Goal: Book appointment/travel/reservation

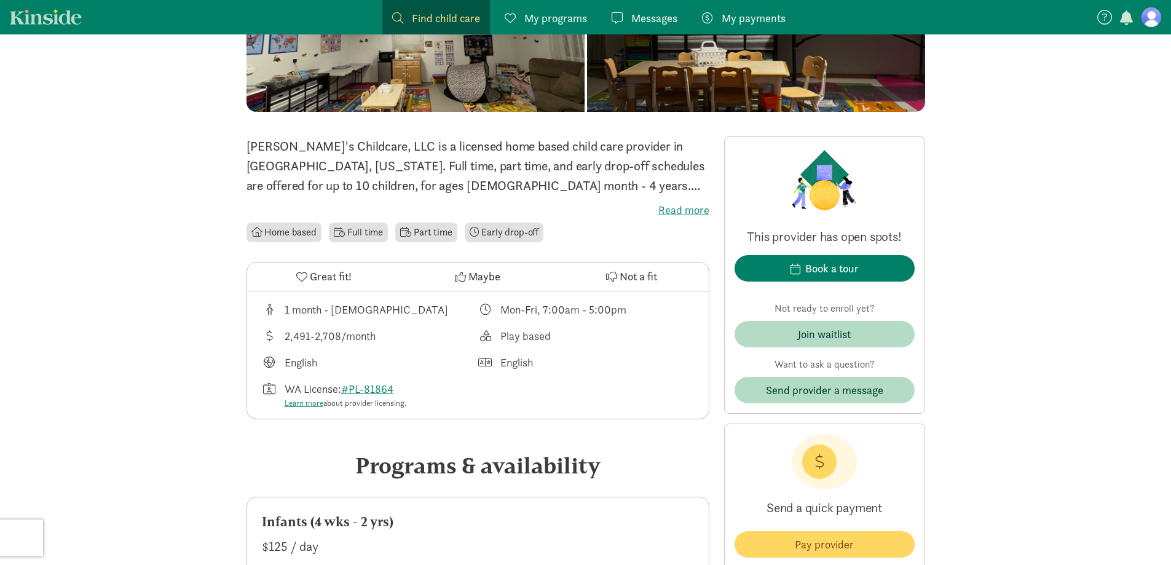
scroll to position [184, 0]
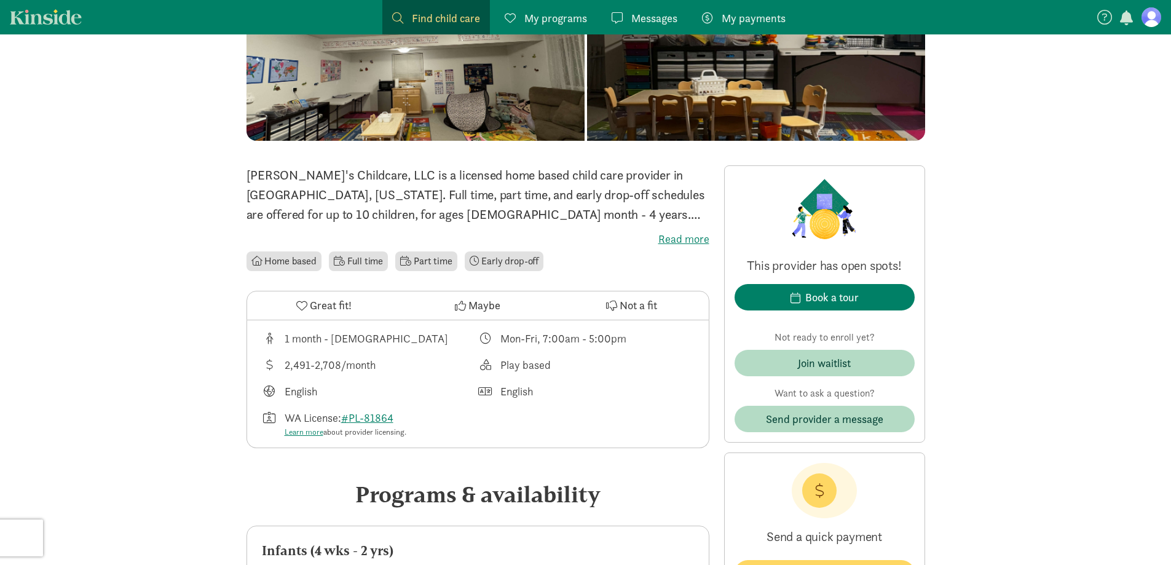
click at [470, 307] on span "Maybe" at bounding box center [484, 305] width 32 height 17
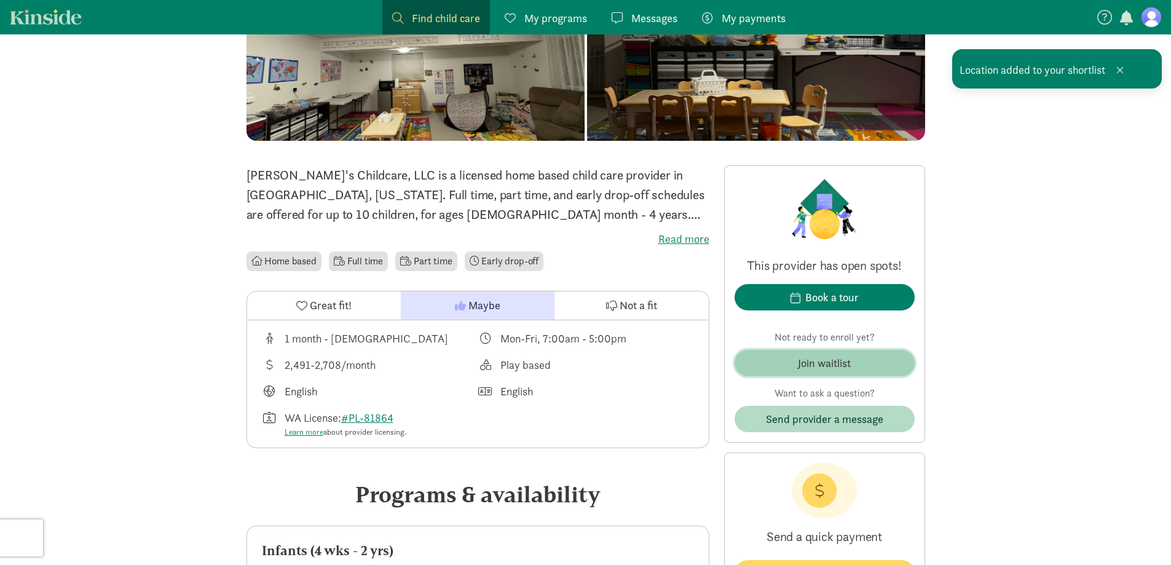
click at [844, 366] on div "Join waitlist" at bounding box center [824, 363] width 53 height 17
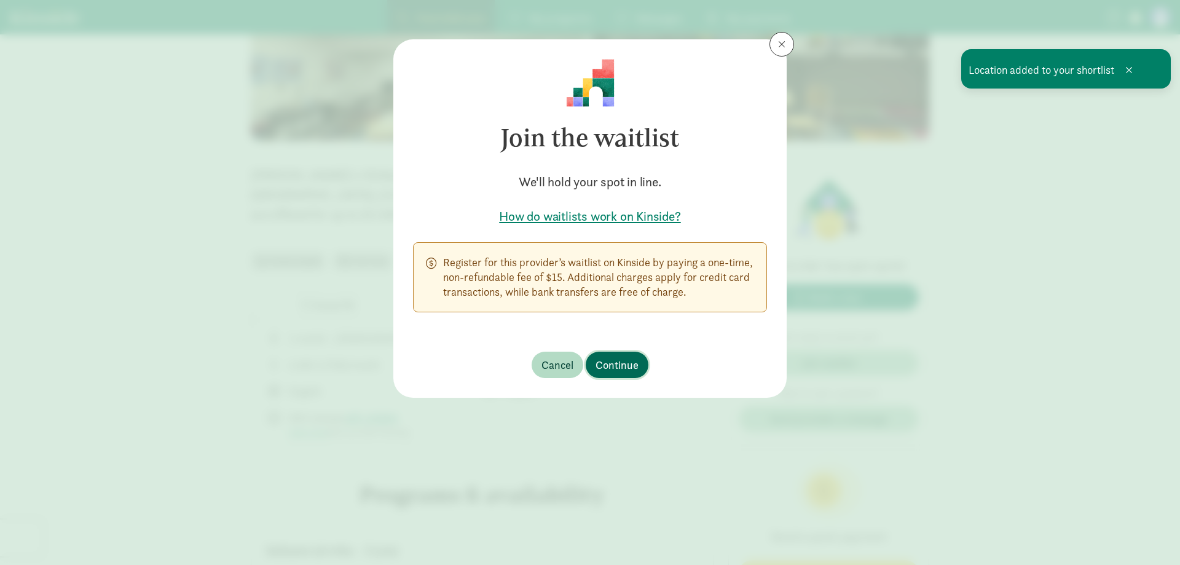
click at [611, 361] on span "Continue" at bounding box center [617, 365] width 43 height 17
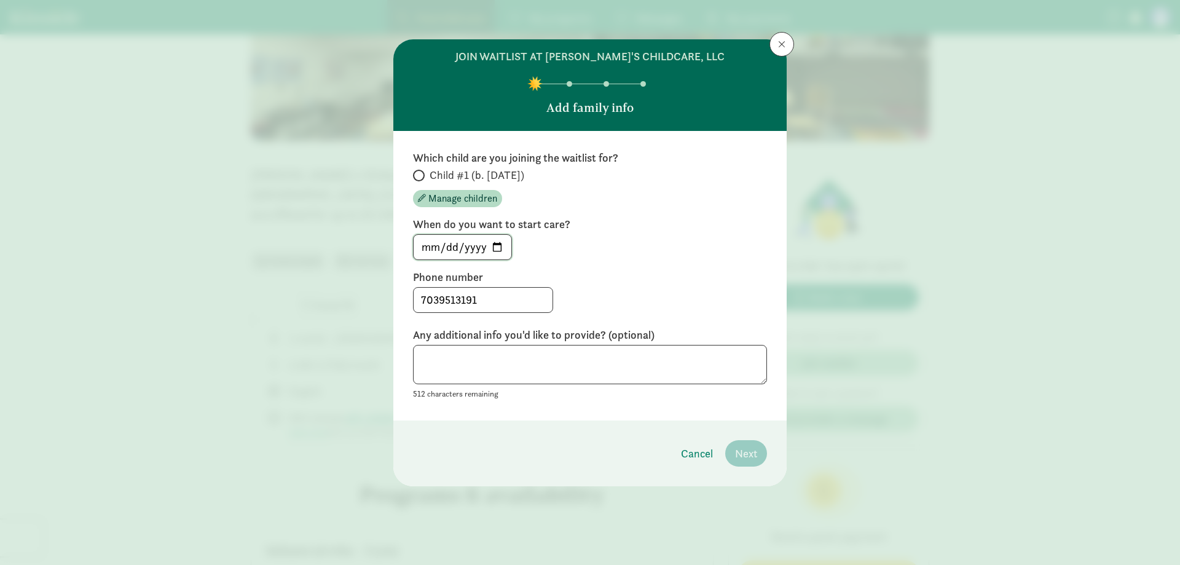
click at [499, 247] on input "[DATE]" at bounding box center [463, 247] width 98 height 25
type input "2026-09-01"
click at [610, 379] on textarea at bounding box center [590, 365] width 354 height 40
click at [414, 178] on input "Child #1 (b. [DATE])" at bounding box center [417, 175] width 8 height 8
radio input "true"
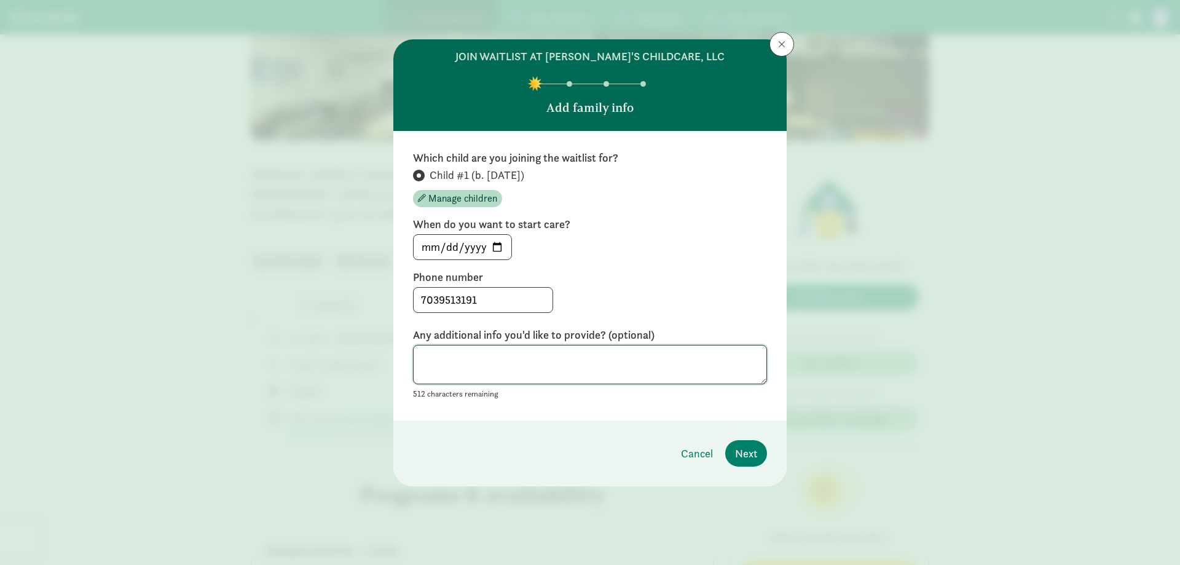
click at [661, 365] on textarea at bounding box center [590, 365] width 354 height 40
click at [724, 381] on textarea "Hello! I am currently pregnant and looking for infant care (~6mo old) for Septe…" at bounding box center [590, 365] width 354 height 40
type textarea "Hello! I am currently pregnant and looking for infant care (~6mo old) for Septe…"
drag, startPoint x: 512, startPoint y: 373, endPoint x: 380, endPoint y: 343, distance: 135.5
click at [380, 343] on div "join waitlist at Nana's Childcare, LLC Add family info Which child are you join…" at bounding box center [590, 282] width 1180 height 565
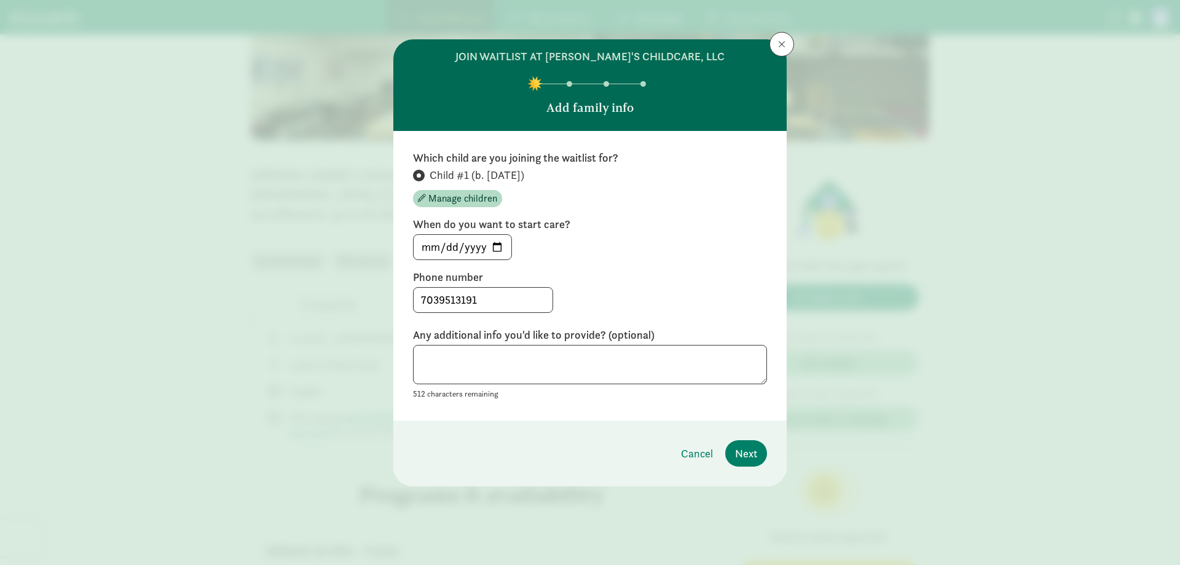
click at [765, 439] on footer "Cancel Next" at bounding box center [589, 453] width 393 height 66
click at [752, 444] on button "Next" at bounding box center [746, 453] width 42 height 26
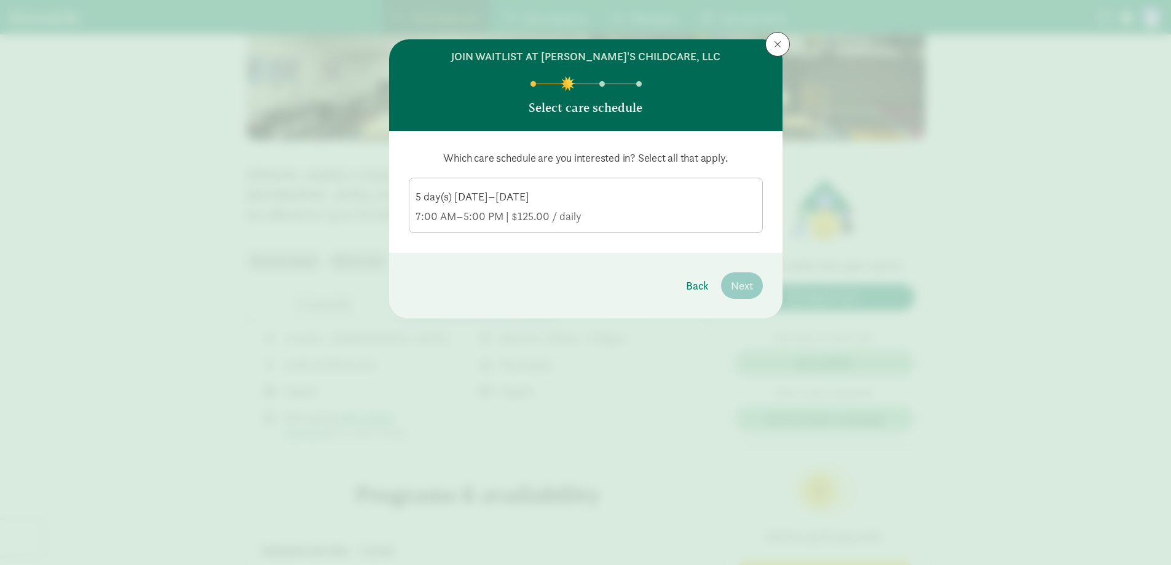
click at [569, 207] on div "5 day(s) Monday–Friday 7:00 AM–5:00 PM | $125.00 / daily" at bounding box center [586, 206] width 341 height 34
click at [0, 0] on input "5 day(s) Monday–Friday 7:00 AM–5:00 PM | $125.00 / daily" at bounding box center [0, 0] width 0 height 0
click at [749, 286] on span "Next" at bounding box center [742, 285] width 22 height 17
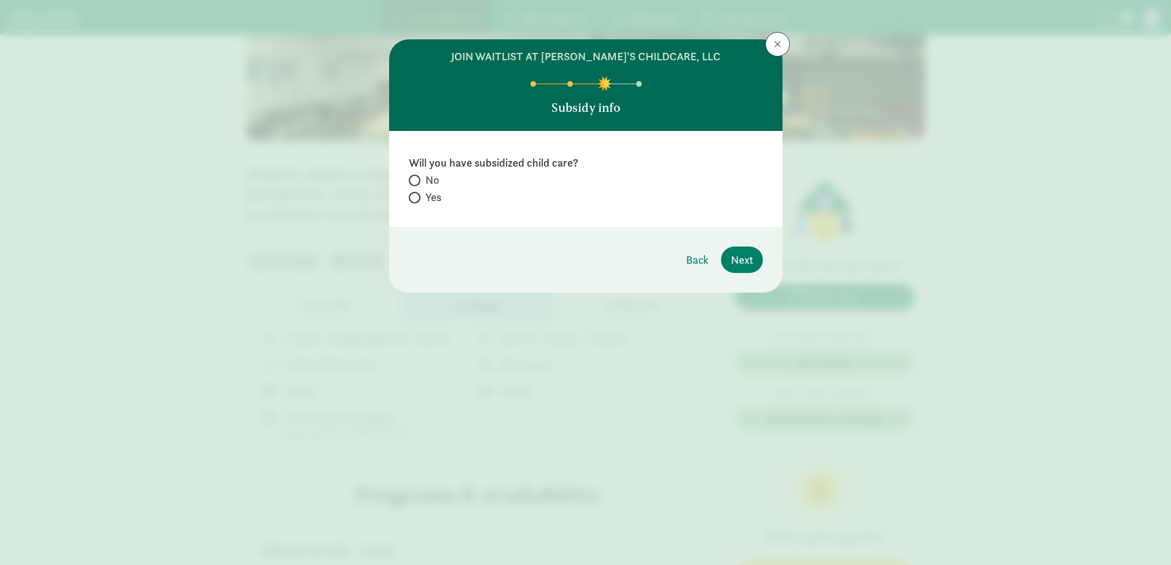
click at [430, 197] on span "Yes" at bounding box center [433, 197] width 16 height 15
click at [417, 197] on input "Yes" at bounding box center [413, 198] width 8 height 8
radio input "true"
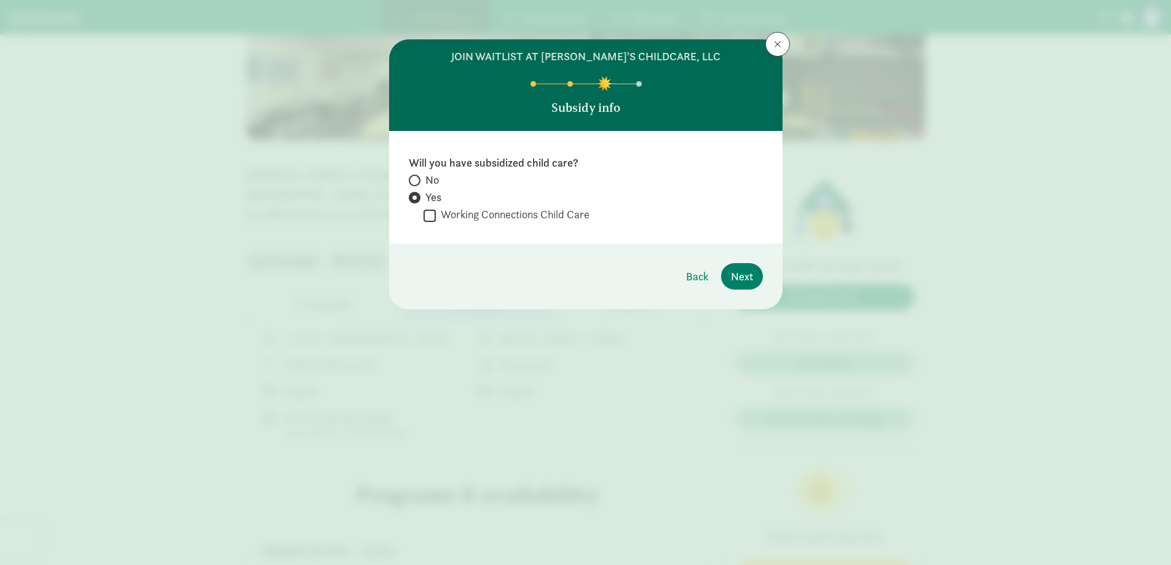
drag, startPoint x: 421, startPoint y: 182, endPoint x: 447, endPoint y: 191, distance: 28.0
click at [422, 190] on label "No" at bounding box center [586, 197] width 354 height 15
click at [417, 182] on input "No" at bounding box center [413, 180] width 8 height 8
radio input "true"
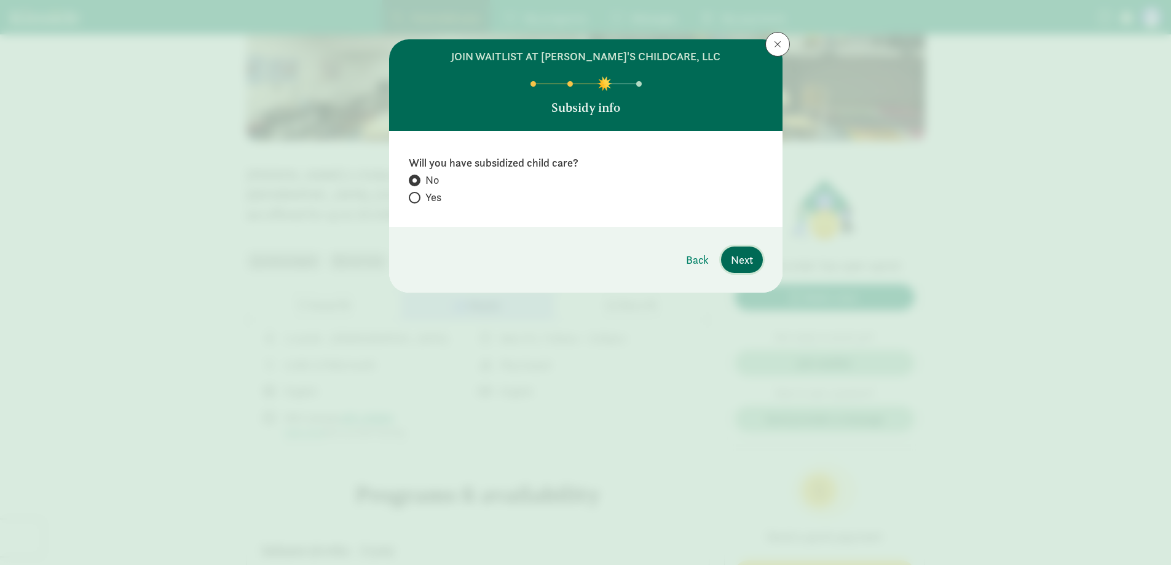
click at [738, 254] on span "Next" at bounding box center [742, 259] width 22 height 17
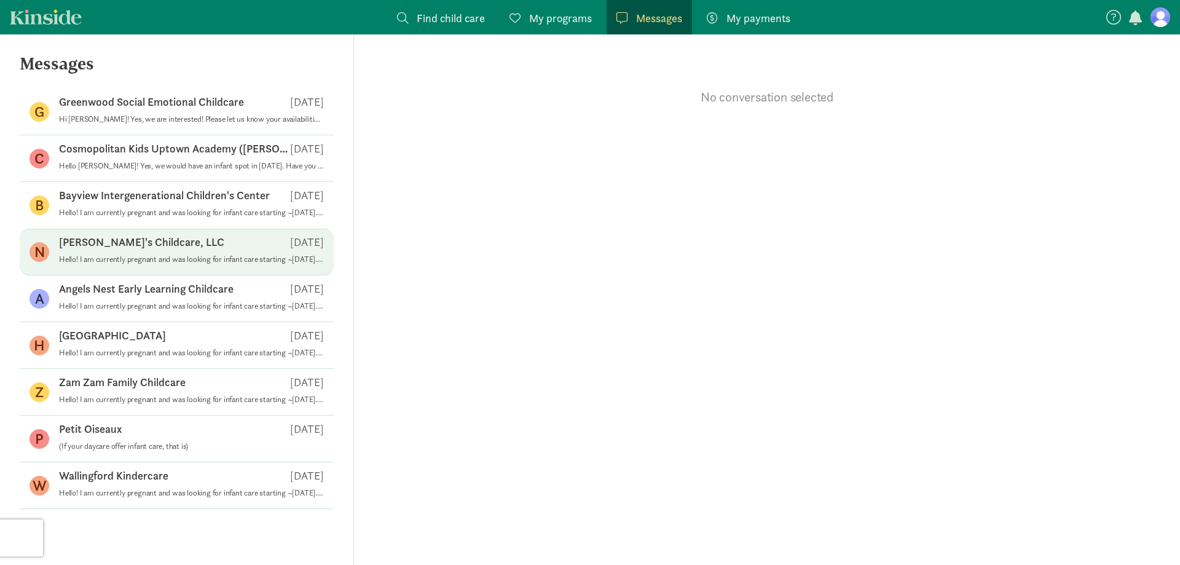
click at [273, 245] on div "Nana's Childcare, LLC Aug 11" at bounding box center [191, 245] width 265 height 20
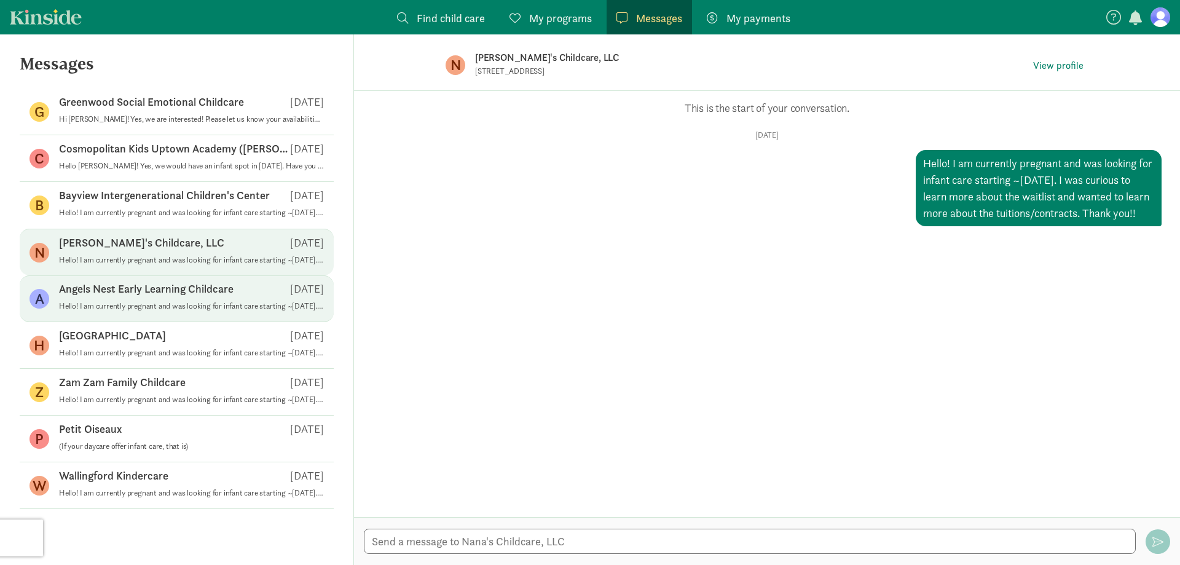
click at [151, 290] on p "Angels Nest Early Learning Childcare" at bounding box center [146, 289] width 175 height 15
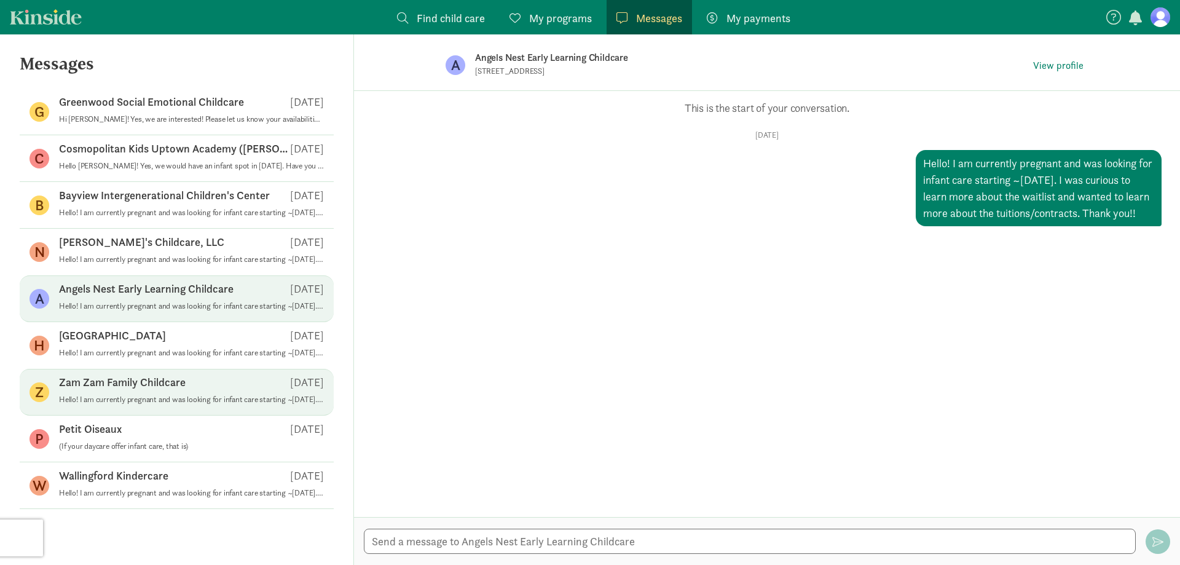
click at [175, 391] on div "Zam Zam Family Childcare Aug 11" at bounding box center [191, 385] width 265 height 20
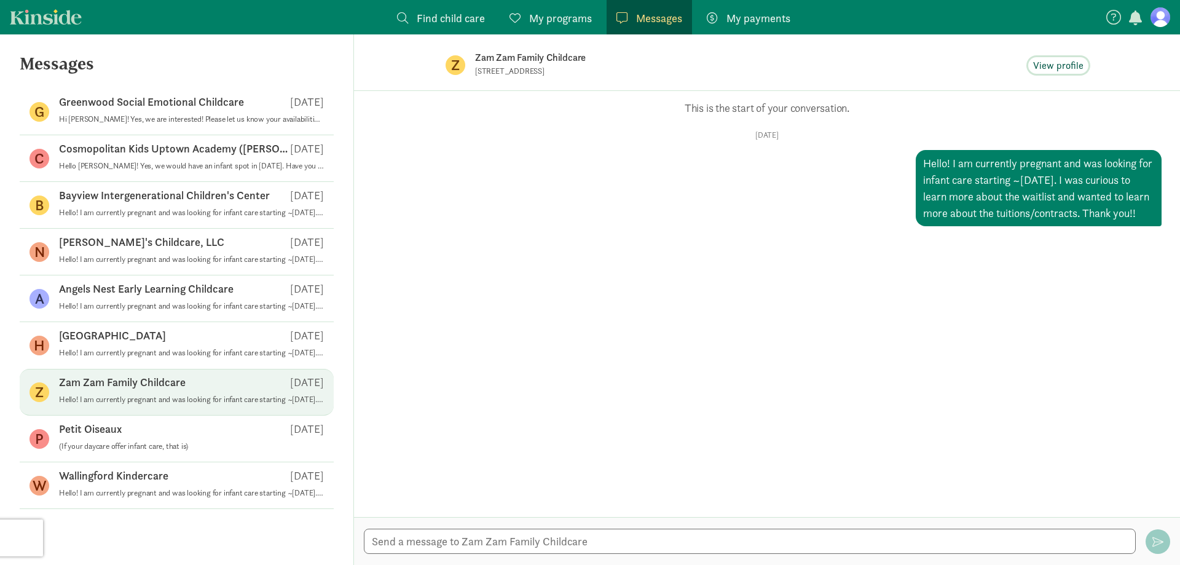
click at [1062, 70] on span "View profile" at bounding box center [1058, 65] width 50 height 15
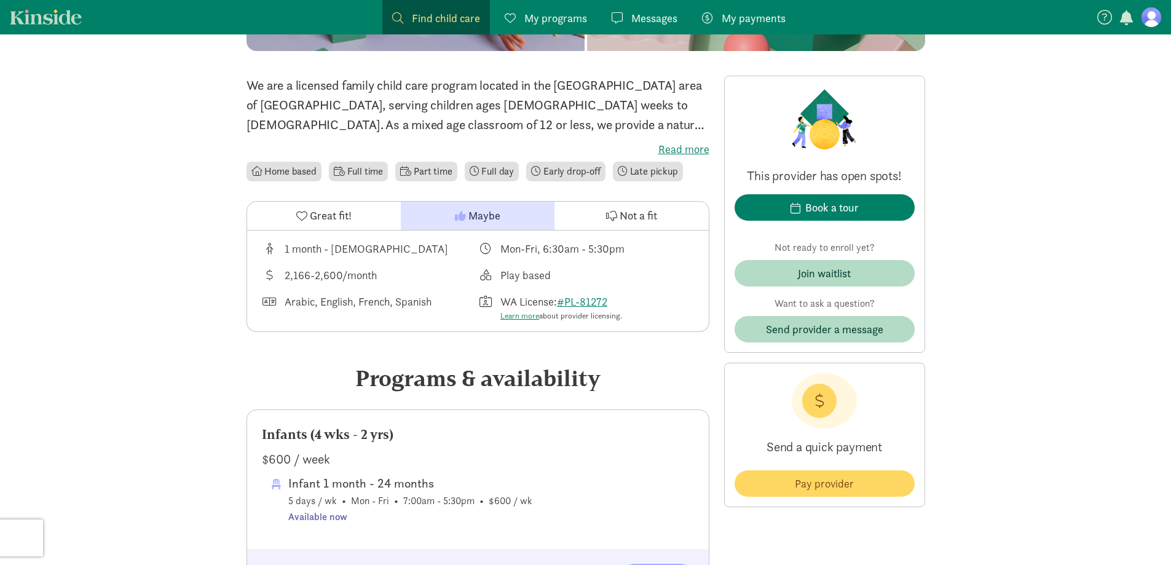
scroll to position [307, 0]
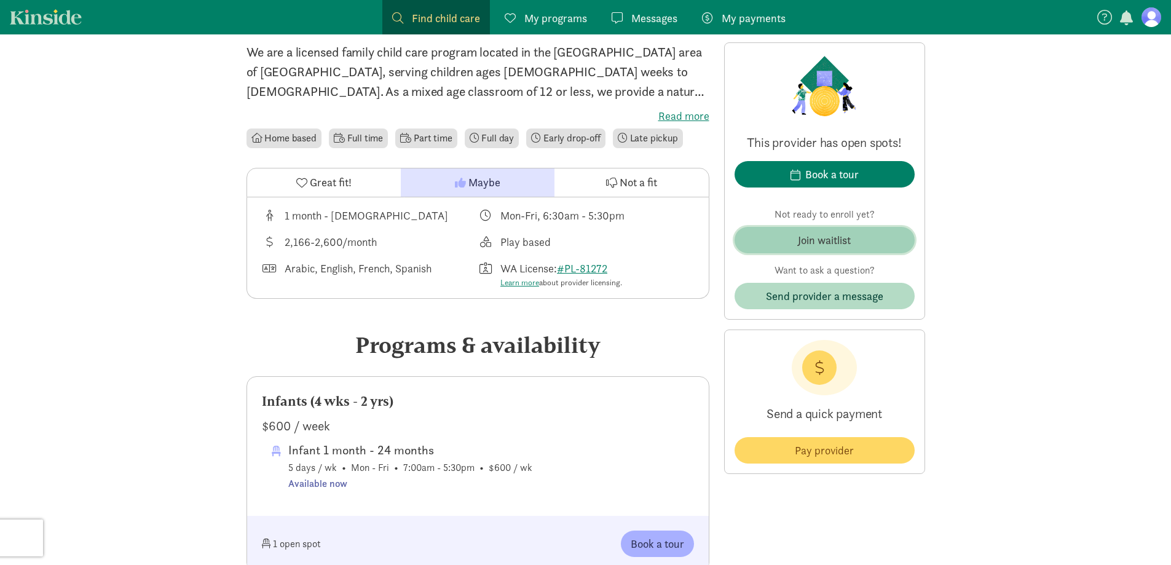
click at [809, 227] on button "Join waitlist" at bounding box center [825, 240] width 180 height 26
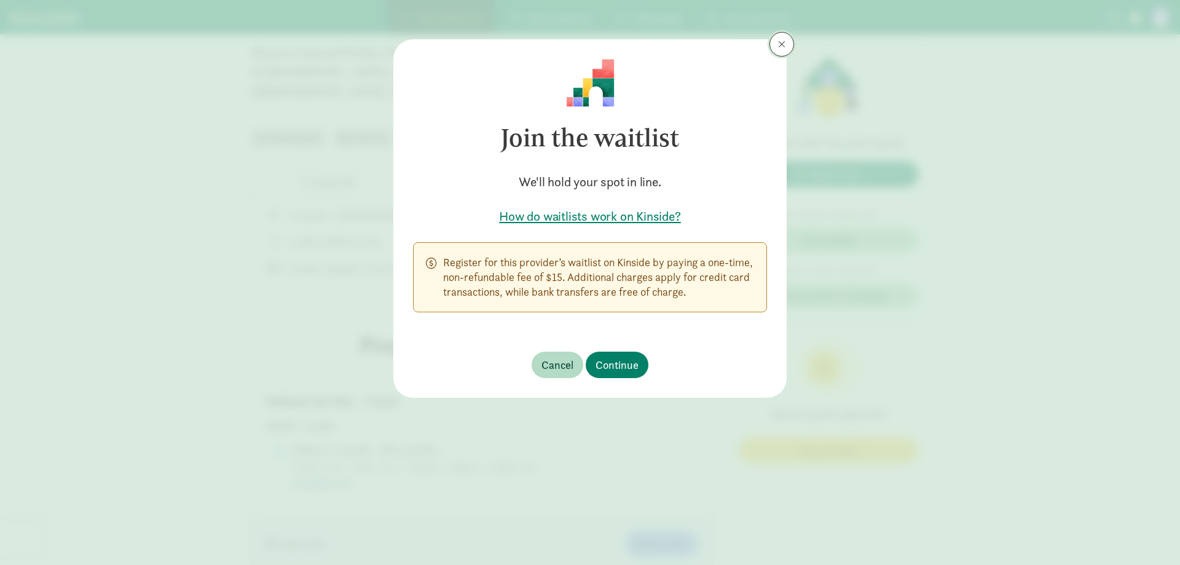
click at [779, 42] on span at bounding box center [781, 44] width 7 height 10
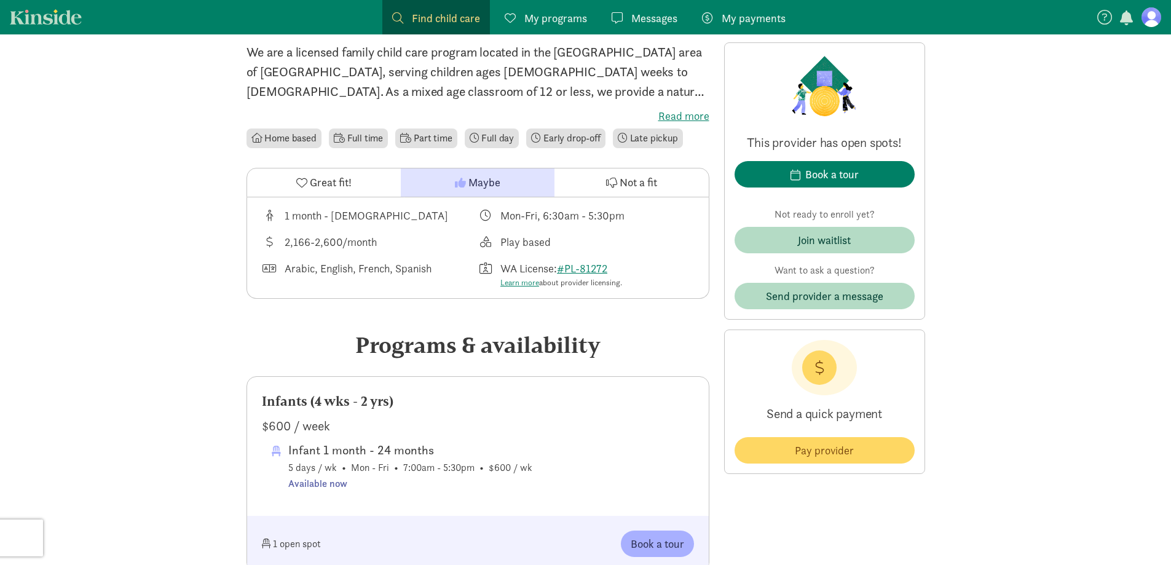
click at [830, 187] on div "Book a tour" at bounding box center [825, 184] width 180 height 46
click at [832, 179] on div "Book a tour" at bounding box center [831, 174] width 53 height 17
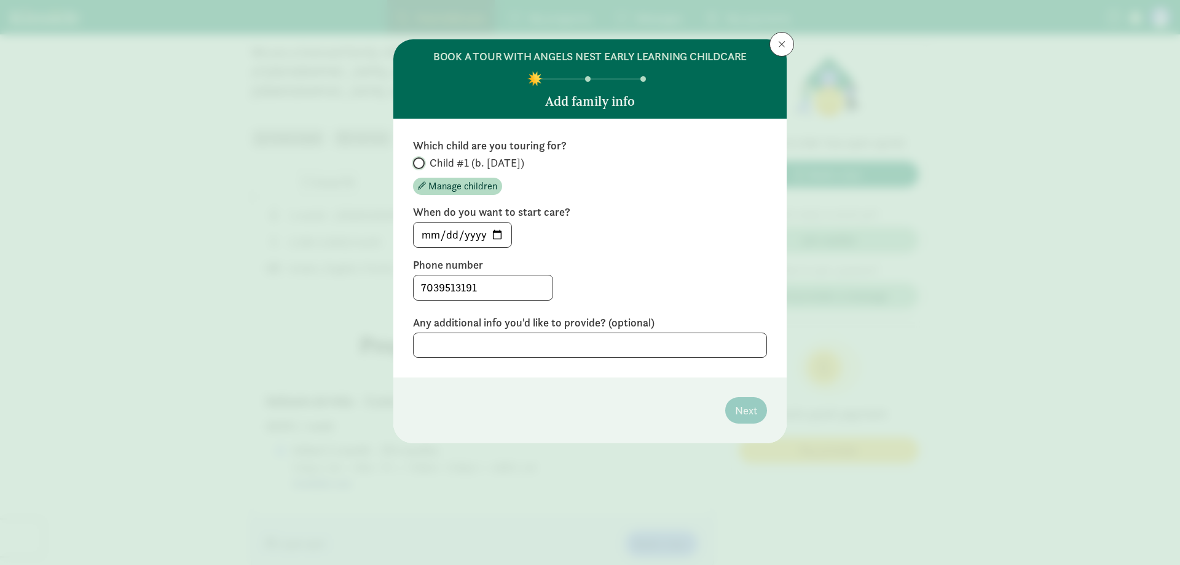
click at [416, 161] on input "Child #1 (b. February 2026)" at bounding box center [417, 163] width 8 height 8
radio input "true"
click at [501, 229] on input "2025-08-15" at bounding box center [463, 235] width 98 height 25
click at [356, 227] on div "BOOK A TOUR WITH ANGELS NEST EARLY LEARNING CHILDCARE Add family info Which chi…" at bounding box center [590, 282] width 1180 height 565
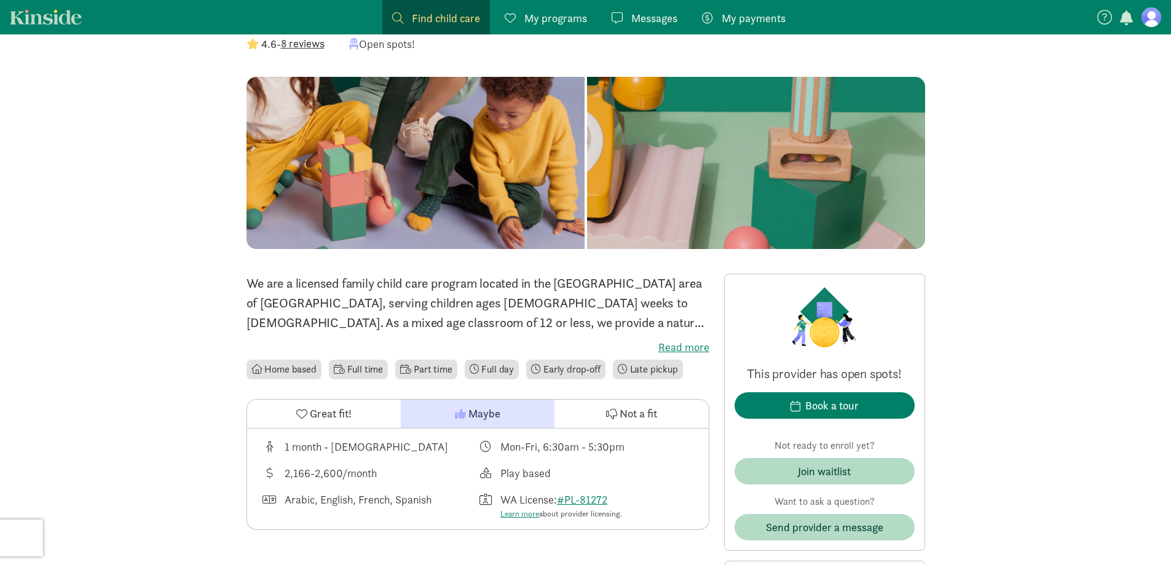
scroll to position [61, 0]
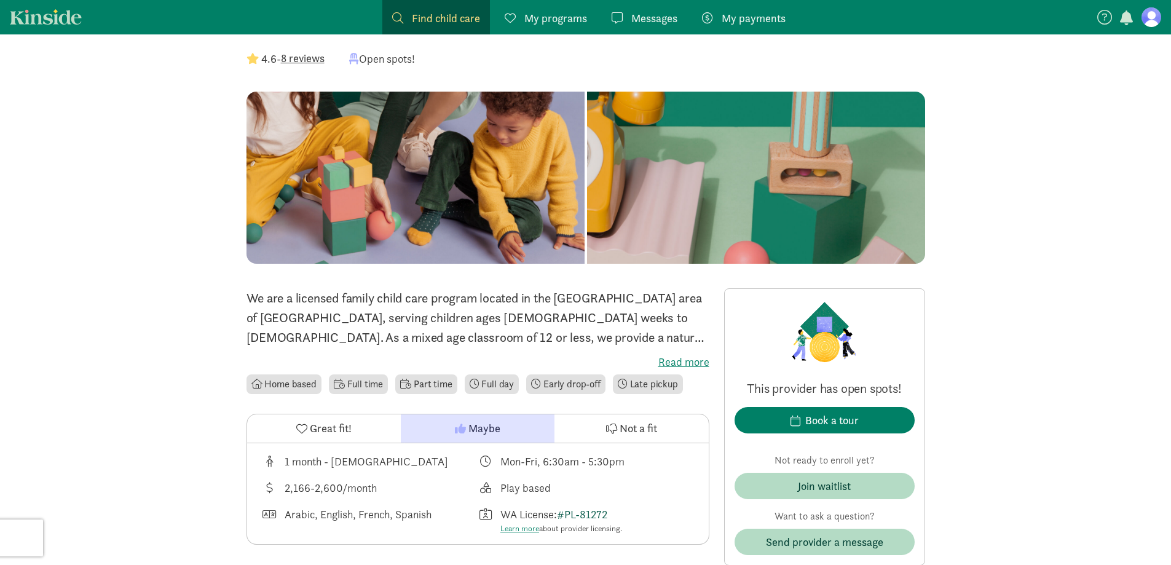
click at [593, 517] on link "#PL-81272" at bounding box center [582, 514] width 50 height 14
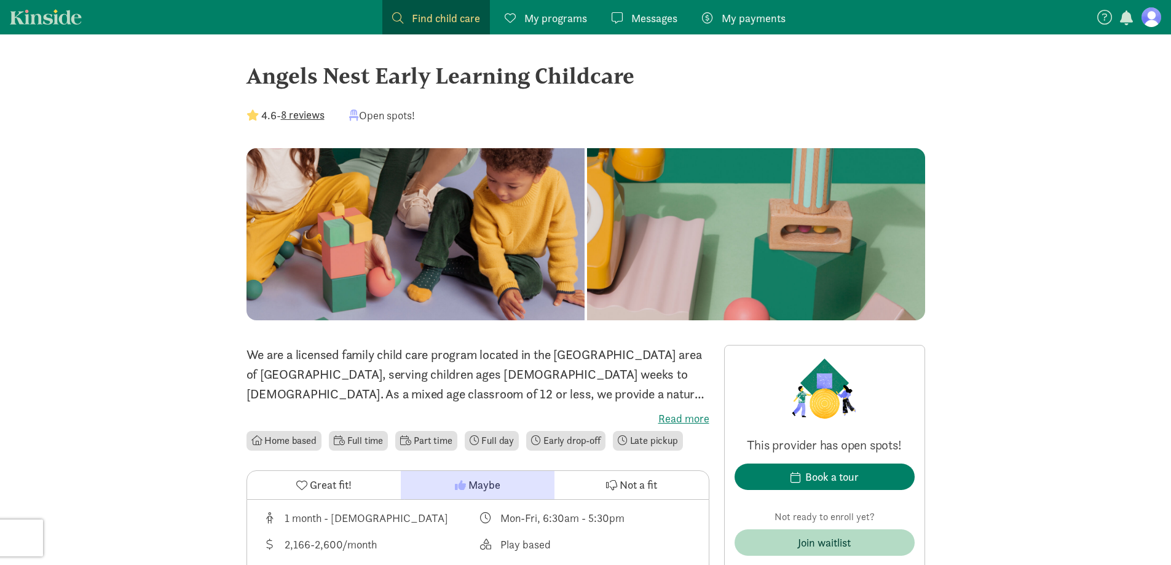
scroll to position [0, 0]
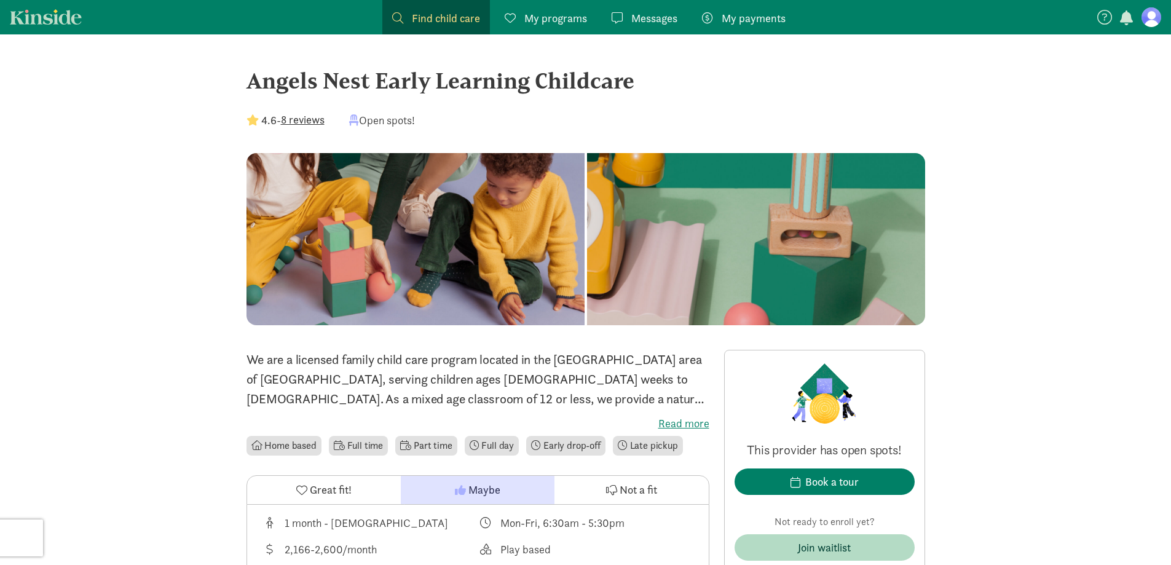
drag, startPoint x: 246, startPoint y: 74, endPoint x: 636, endPoint y: 79, distance: 389.7
click at [636, 79] on div "Angels Nest Early Learning Childcare" at bounding box center [585, 80] width 679 height 33
copy div "Angels Nest Early Learning Childcare"
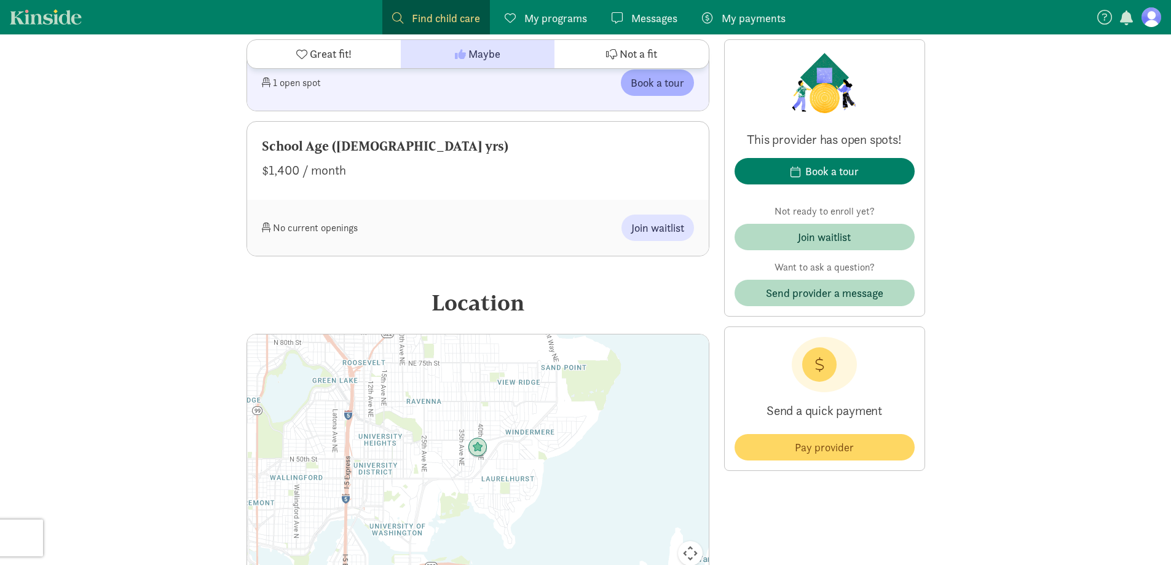
scroll to position [1537, 0]
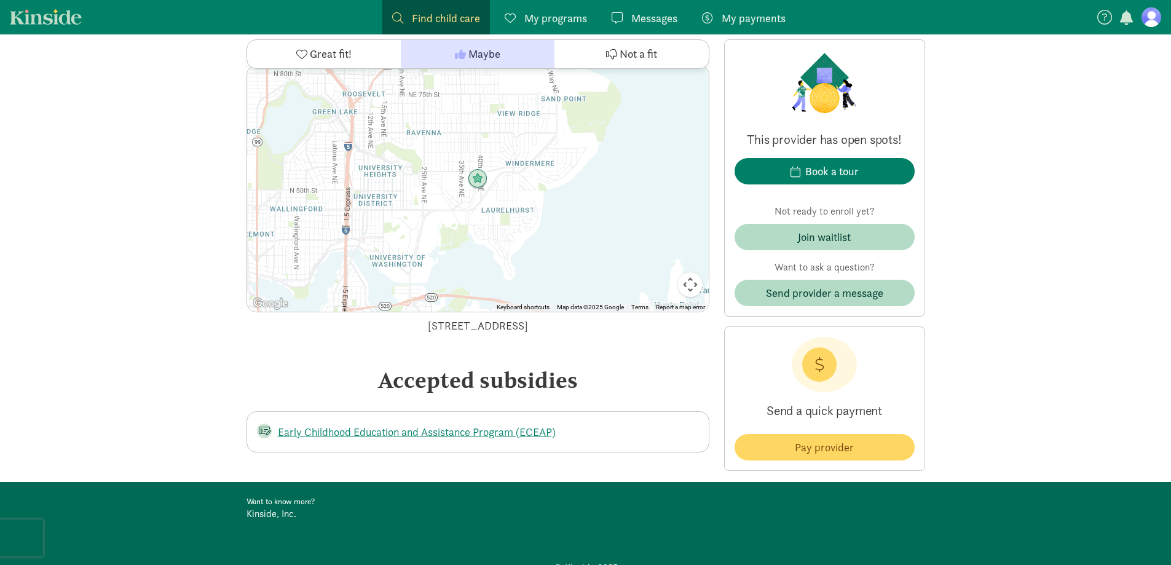
click at [656, 9] on link "Messages Messages" at bounding box center [644, 17] width 85 height 34
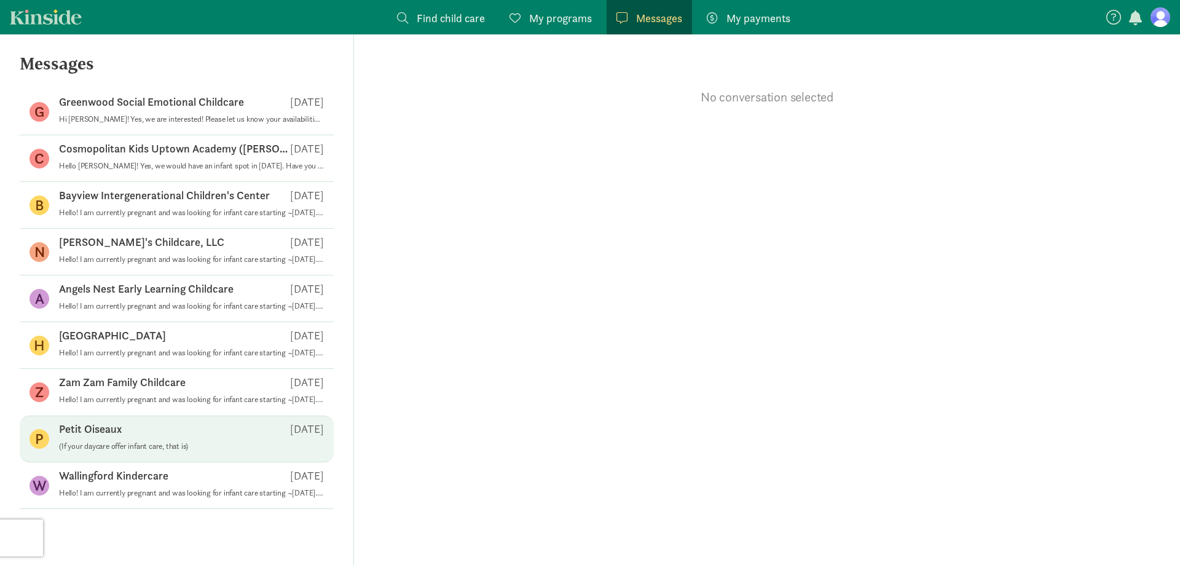
click at [93, 436] on p "Petit Oiseaux" at bounding box center [90, 429] width 63 height 15
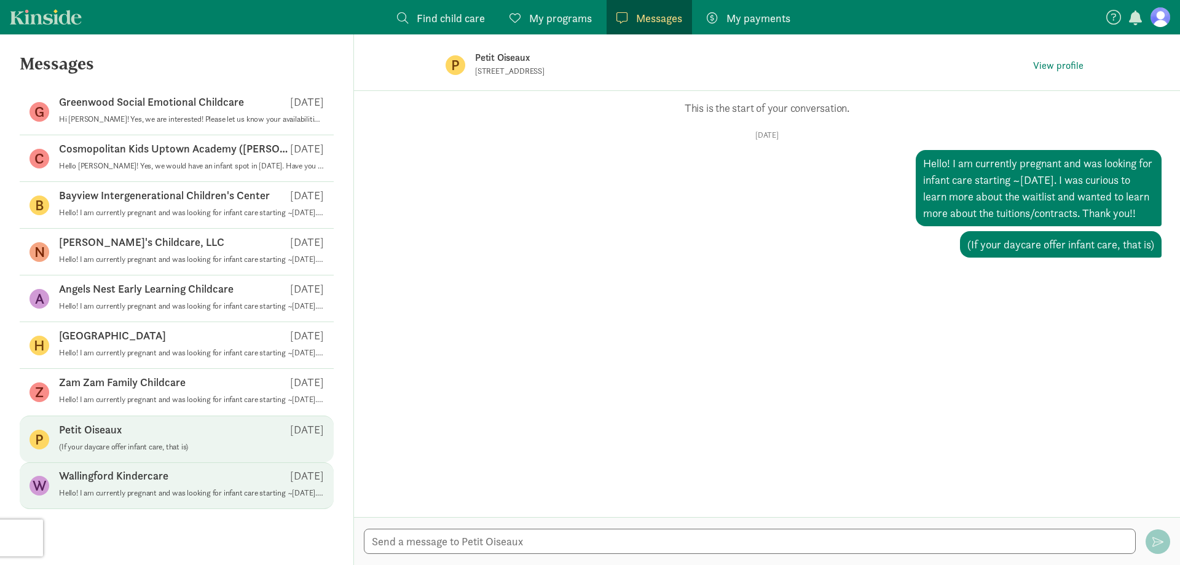
click at [149, 482] on p "Wallingford Kindercare" at bounding box center [113, 475] width 109 height 15
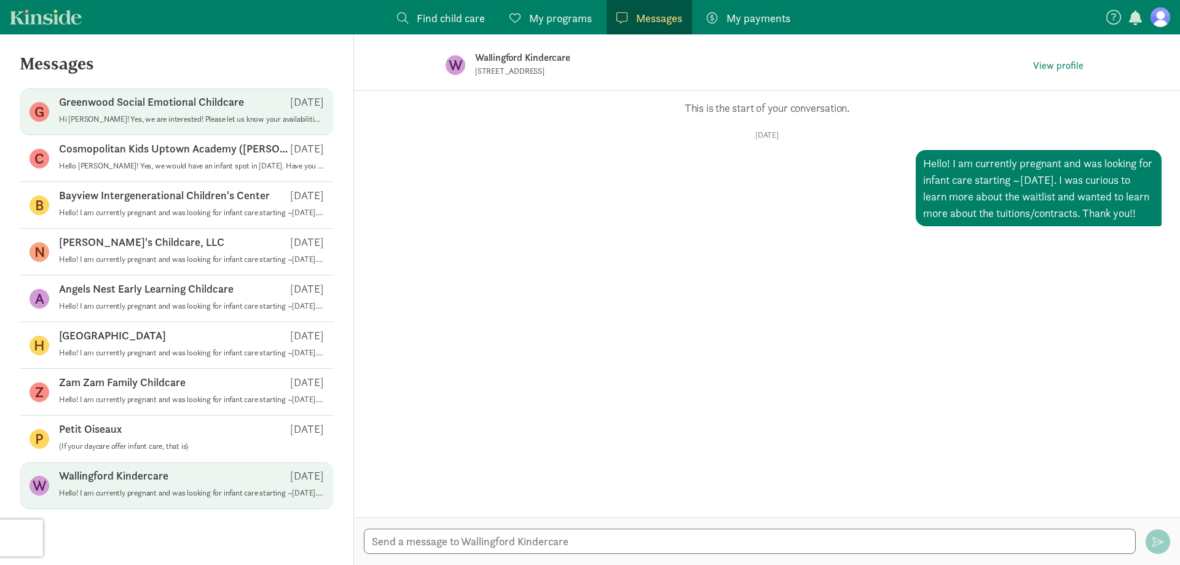
click at [186, 110] on div "Greenwood Social Emotional Childcare Aug 15" at bounding box center [191, 105] width 265 height 20
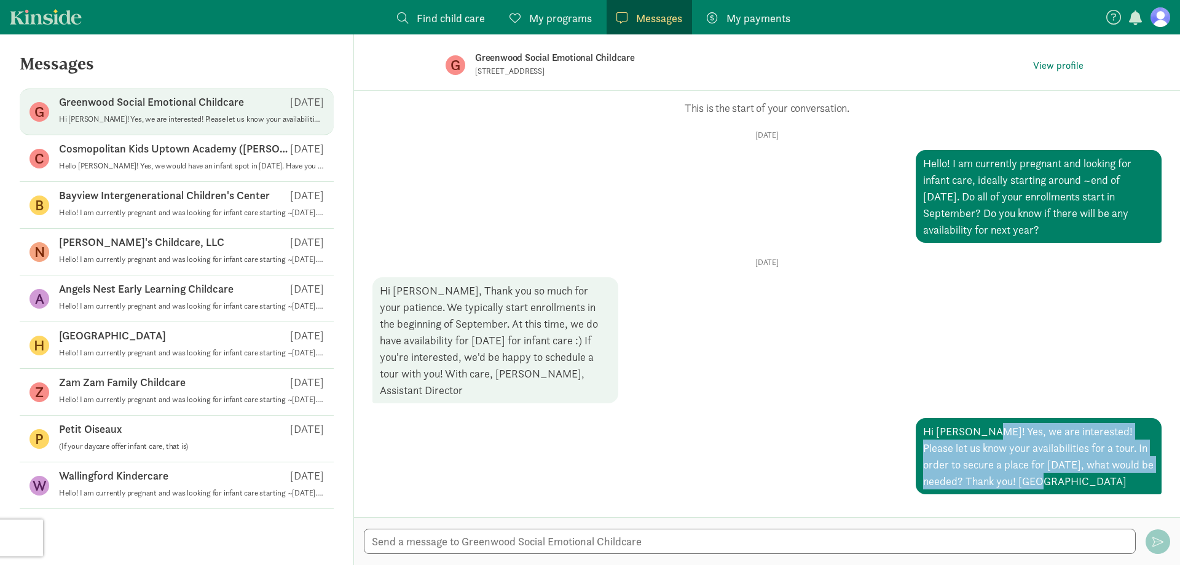
drag, startPoint x: 974, startPoint y: 417, endPoint x: 1075, endPoint y: 463, distance: 111.1
click at [1075, 463] on div "Hi Maria! Yes, we are interested! Please let us know your availabilities for a …" at bounding box center [1039, 456] width 246 height 76
copy div "es, we are interested! Please let us know your availabilities for a tour. In or…"
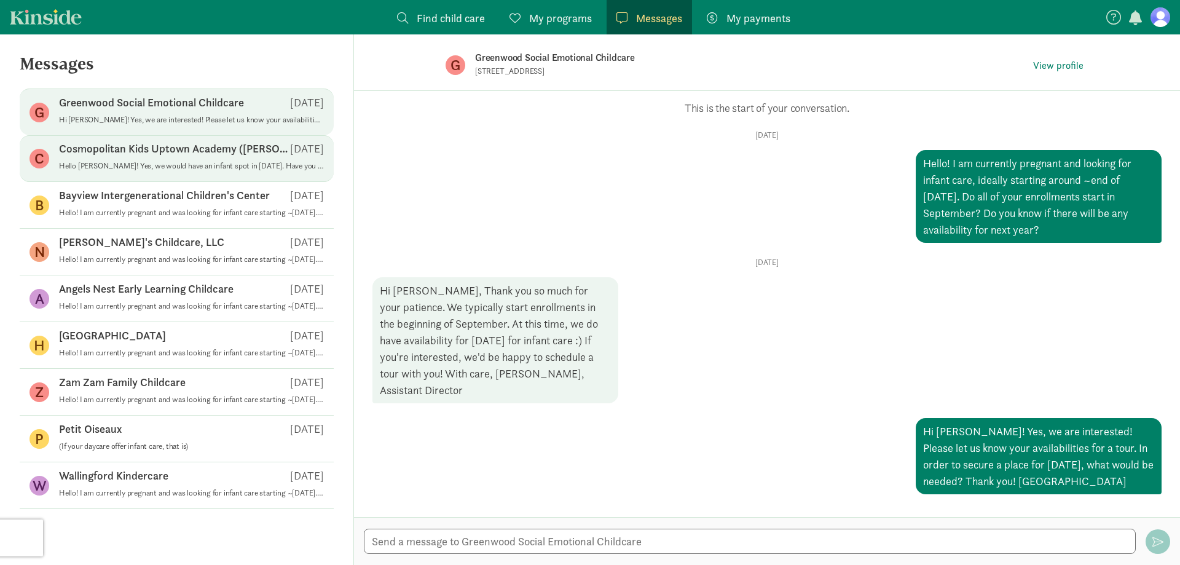
click at [191, 167] on p "Hello Miya! Yes, we would have an infant spot in August 2026. Have you schedule…" at bounding box center [191, 166] width 265 height 10
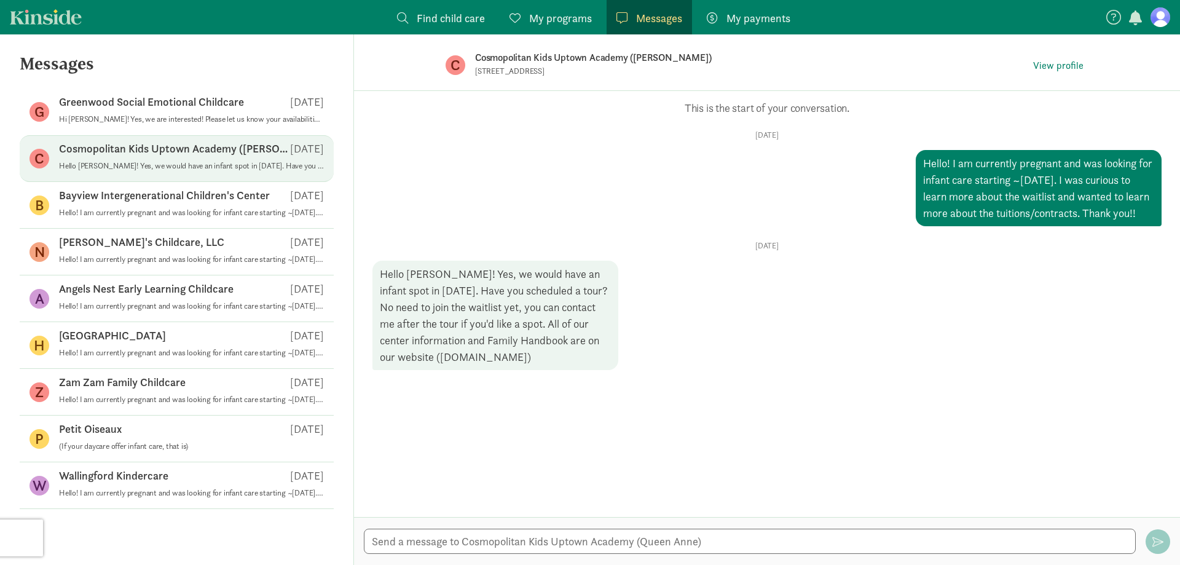
click at [452, 302] on div "Hello Miya! Yes, we would have an infant spot in August 2026. Have you schedule…" at bounding box center [495, 315] width 246 height 109
click at [535, 370] on div "Hello Miya! Yes, we would have an infant spot in August 2026. Have you schedule…" at bounding box center [495, 315] width 246 height 109
click at [454, 545] on textarea at bounding box center [750, 541] width 772 height 25
paste textarea "es, we are interested! Please let us know your availabilities for a tour. In or…"
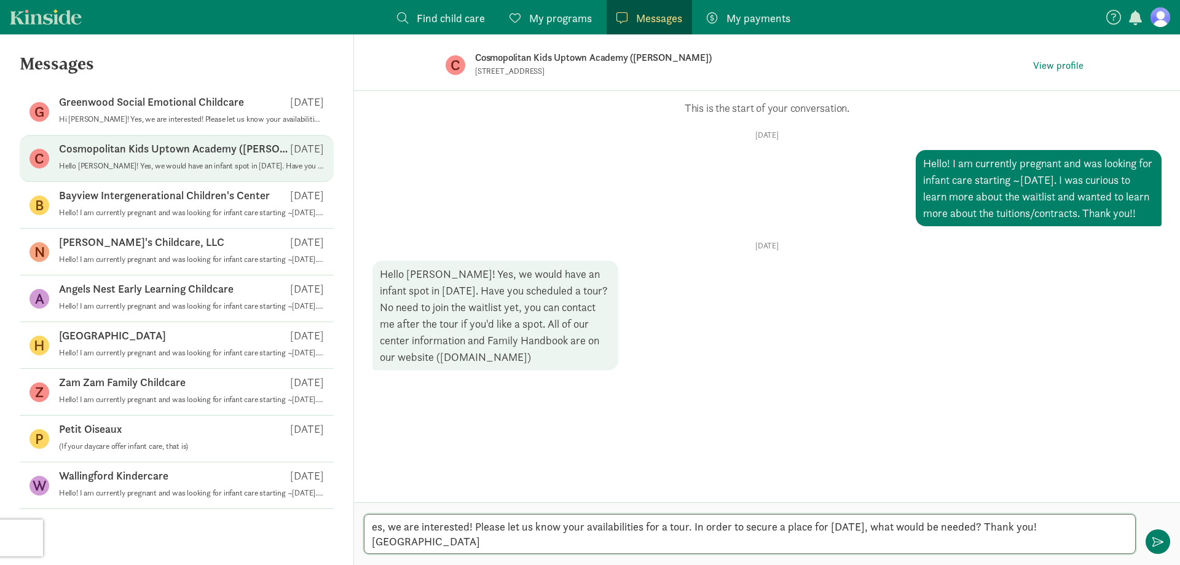
click at [511, 537] on textarea "es, we are interested! Please let us know your availabilities for a tour. In or…" at bounding box center [750, 534] width 772 height 40
drag, startPoint x: 728, startPoint y: 529, endPoint x: 752, endPoint y: 564, distance: 42.5
click at [752, 564] on div "Hello! Yes, we are interested! Please let us know your availabilities for a tou…" at bounding box center [767, 533] width 826 height 63
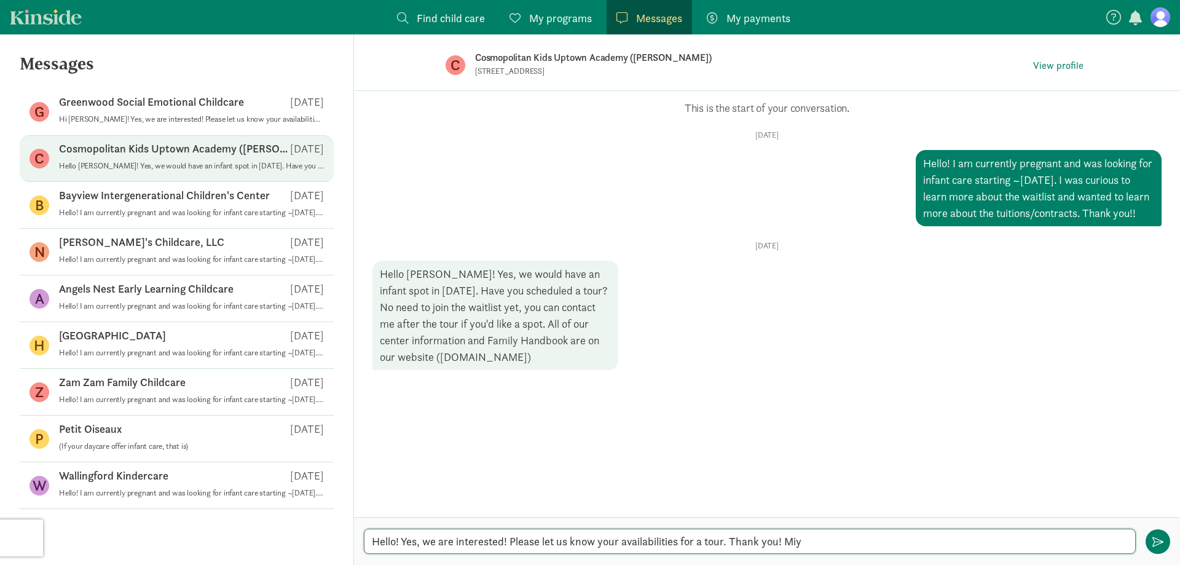
type textarea "Hello! Yes, we are interested! Please let us know your availabilities for a tou…"
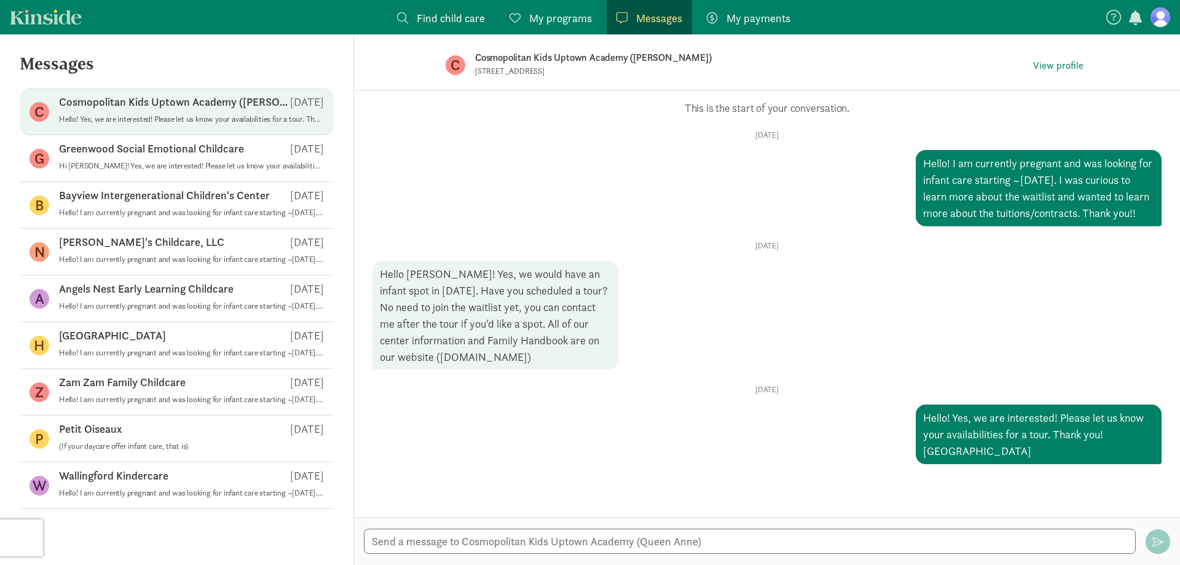
drag, startPoint x: 526, startPoint y: 378, endPoint x: 422, endPoint y: 370, distance: 104.2
click at [422, 370] on div "Hello Miya! Yes, we would have an infant spot in August 2026. Have you schedule…" at bounding box center [495, 315] width 246 height 109
copy div "cosmopolitankids.com"
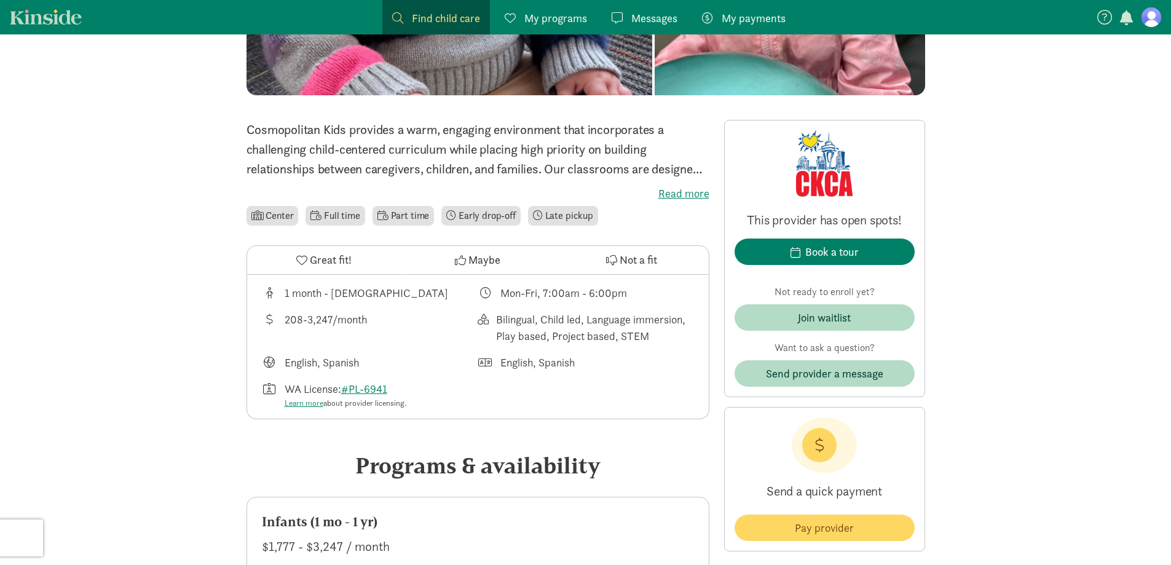
scroll to position [246, 0]
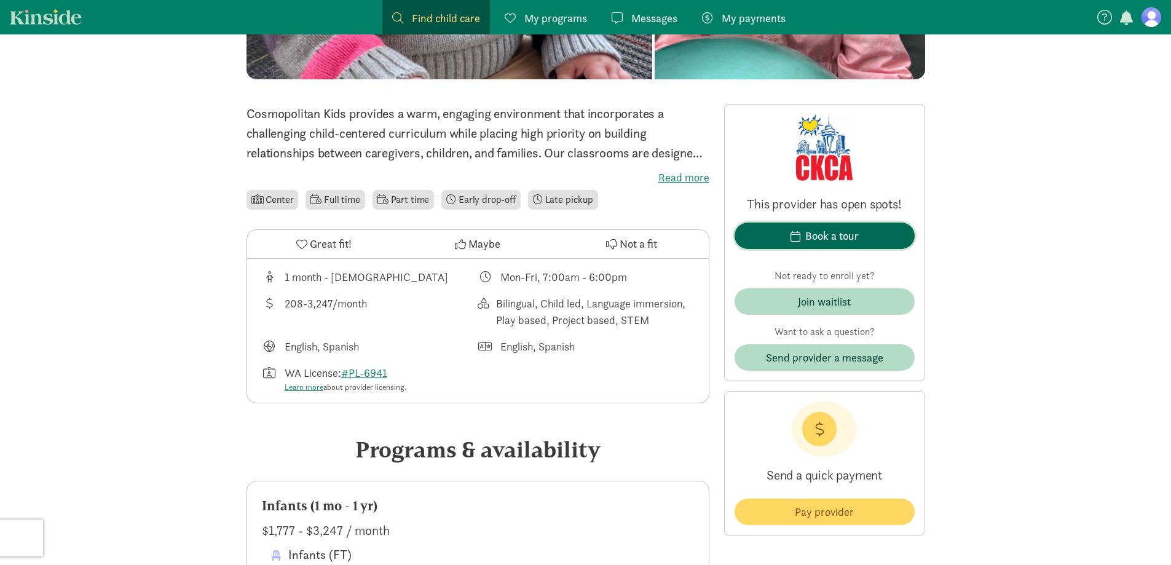
click at [841, 231] on div "Book a tour" at bounding box center [831, 235] width 53 height 17
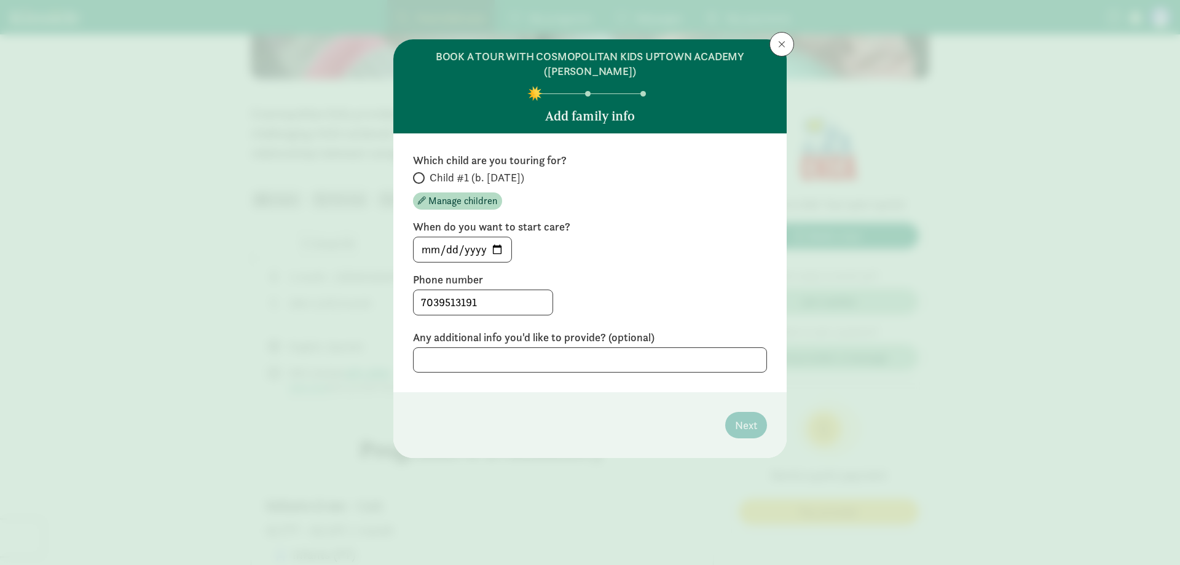
click at [479, 179] on span "Child #1 (b. [DATE])" at bounding box center [477, 177] width 95 height 15
click at [421, 179] on input "Child #1 (b. [DATE])" at bounding box center [417, 178] width 8 height 8
radio input "true"
click at [486, 250] on input "[DATE]" at bounding box center [463, 249] width 98 height 25
click at [490, 250] on input "[DATE]" at bounding box center [463, 249] width 98 height 25
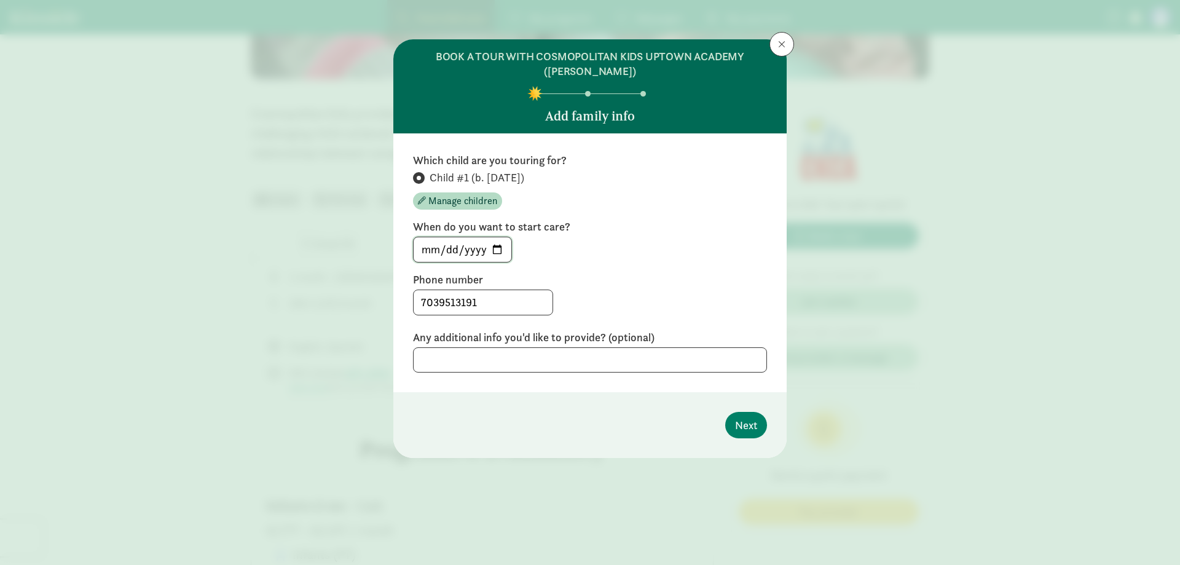
click at [496, 250] on input "[DATE]" at bounding box center [463, 249] width 98 height 25
type input "[DATE]"
click at [746, 411] on footer "Next" at bounding box center [589, 425] width 393 height 66
click at [747, 423] on span "Next" at bounding box center [746, 425] width 22 height 17
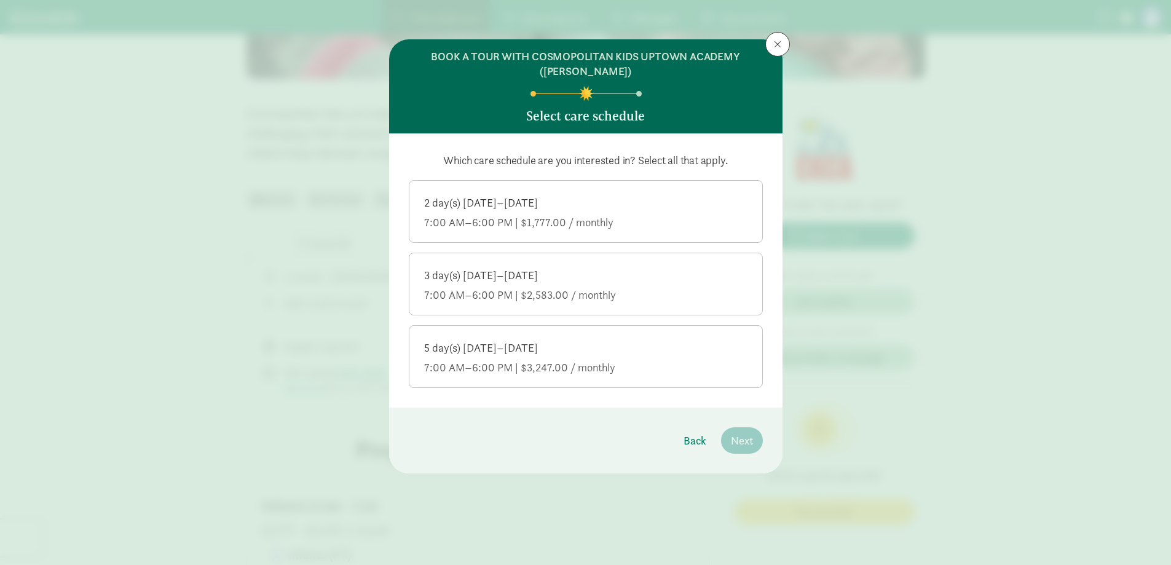
click at [615, 346] on div "5 day(s) [DATE]–[DATE]" at bounding box center [585, 348] width 323 height 15
click at [0, 0] on input "5 day(s) [DATE]–[DATE] 7:00 AM–6:00 PM | $3,247.00 / monthly" at bounding box center [0, 0] width 0 height 0
click at [750, 439] on span "Next" at bounding box center [742, 440] width 22 height 17
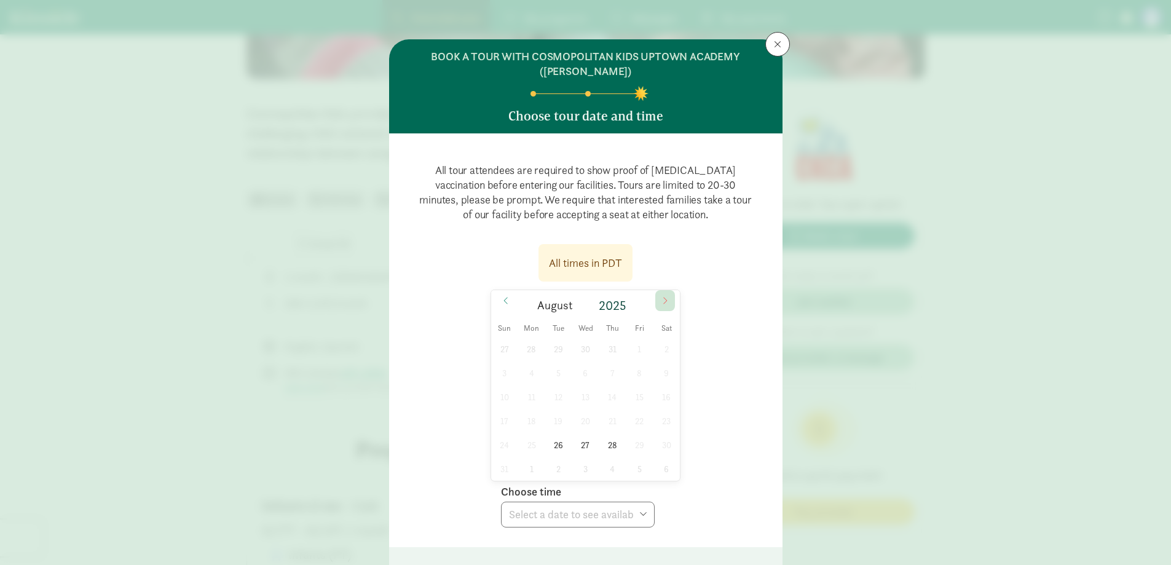
click at [661, 300] on icon at bounding box center [664, 300] width 7 height 9
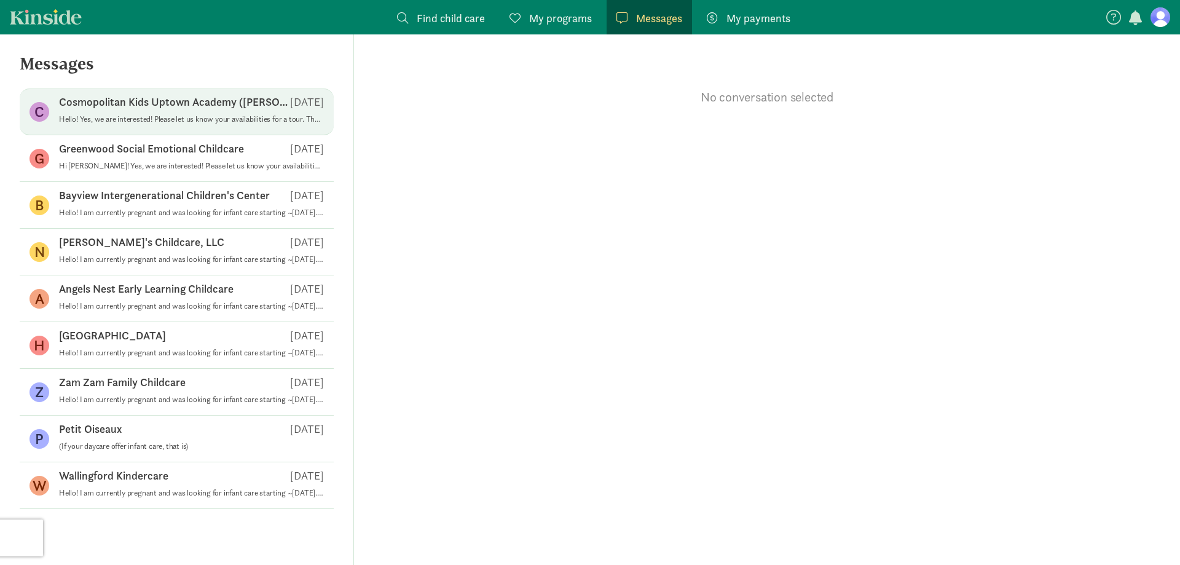
click at [175, 126] on span "Cosmopolitan Kids Uptown Academy ([PERSON_NAME]) [DATE] Hello! Yes, we are inte…" at bounding box center [191, 112] width 265 height 34
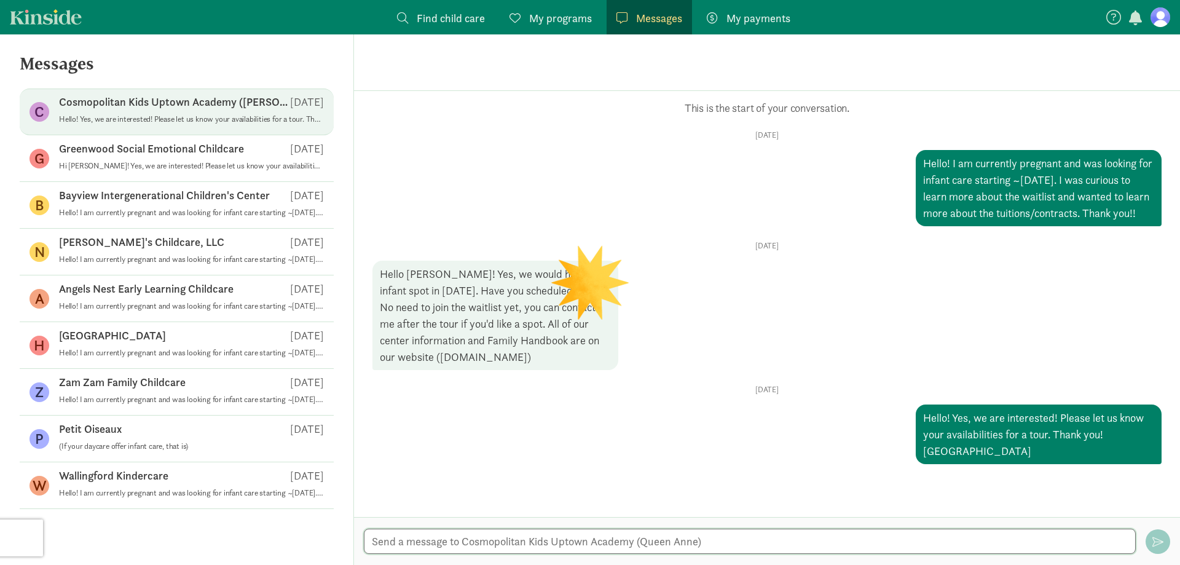
click at [628, 539] on textarea at bounding box center [750, 541] width 772 height 25
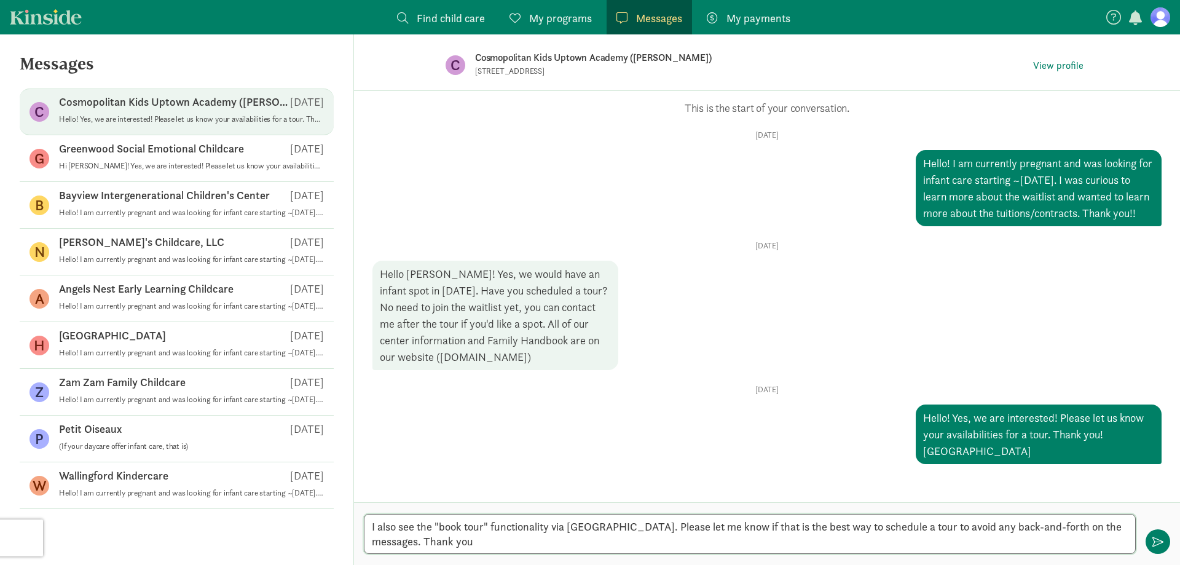
type textarea "I also see the "book tour" functionality via Kinside. Please let me know if tha…"
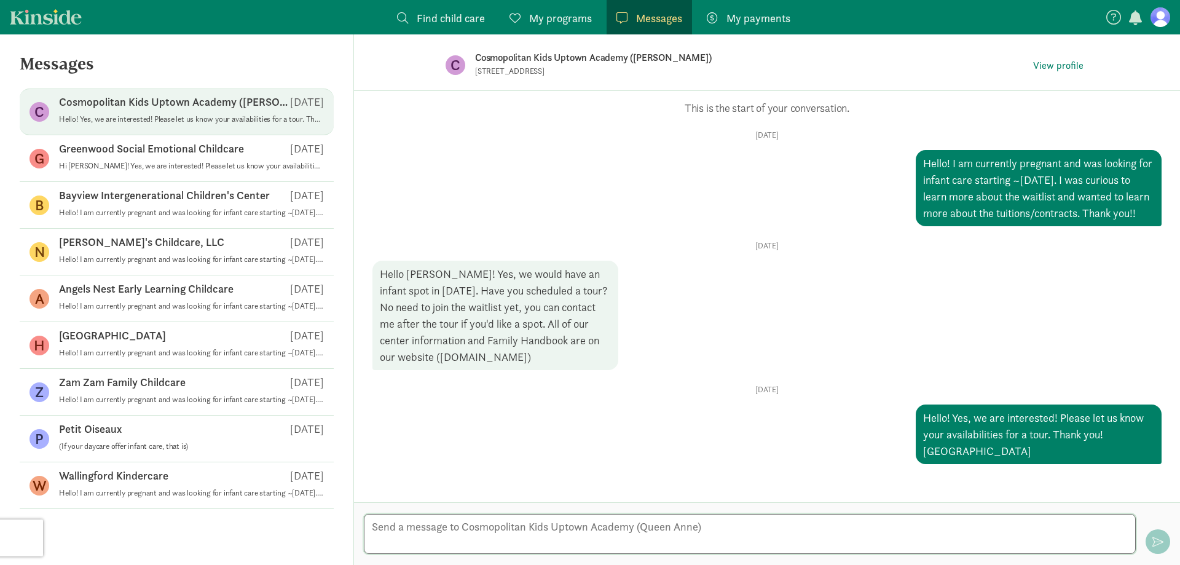
scroll to position [43, 0]
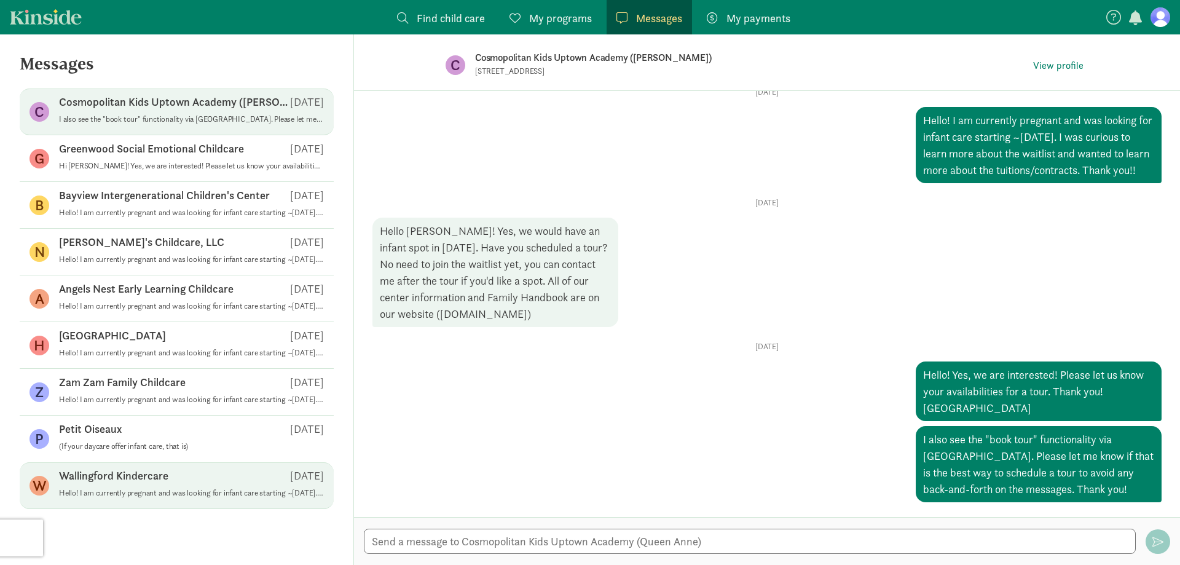
click at [146, 499] on span "Wallingford Kindercare Aug 11 Hello! I am currently pregnant and was looking fo…" at bounding box center [191, 485] width 265 height 34
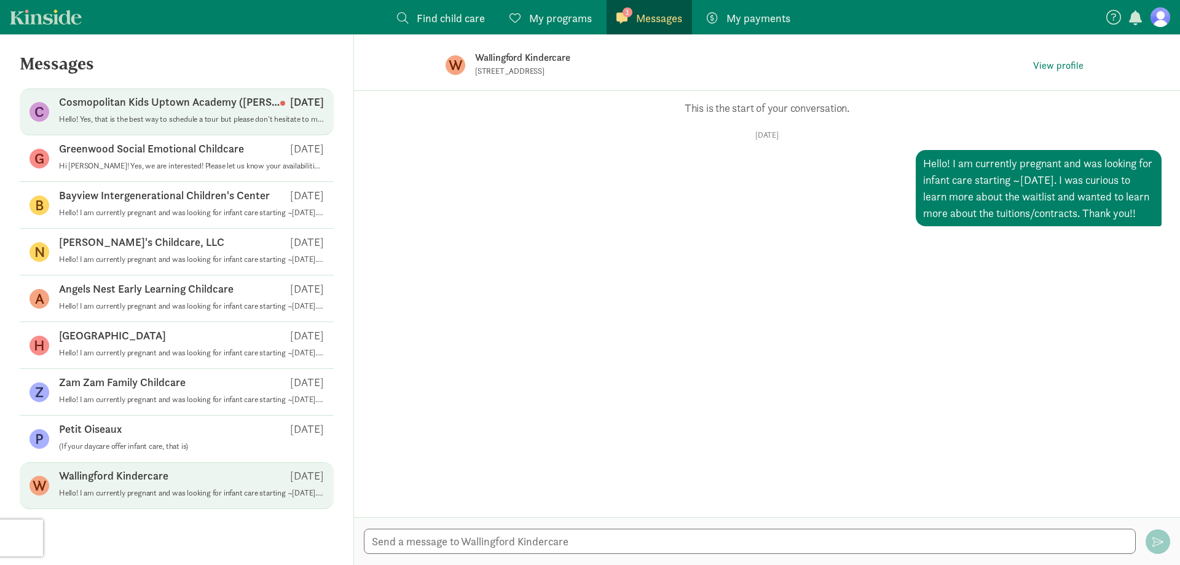
click at [193, 103] on p "Cosmopolitan Kids Uptown Academy ([PERSON_NAME])" at bounding box center [169, 102] width 221 height 15
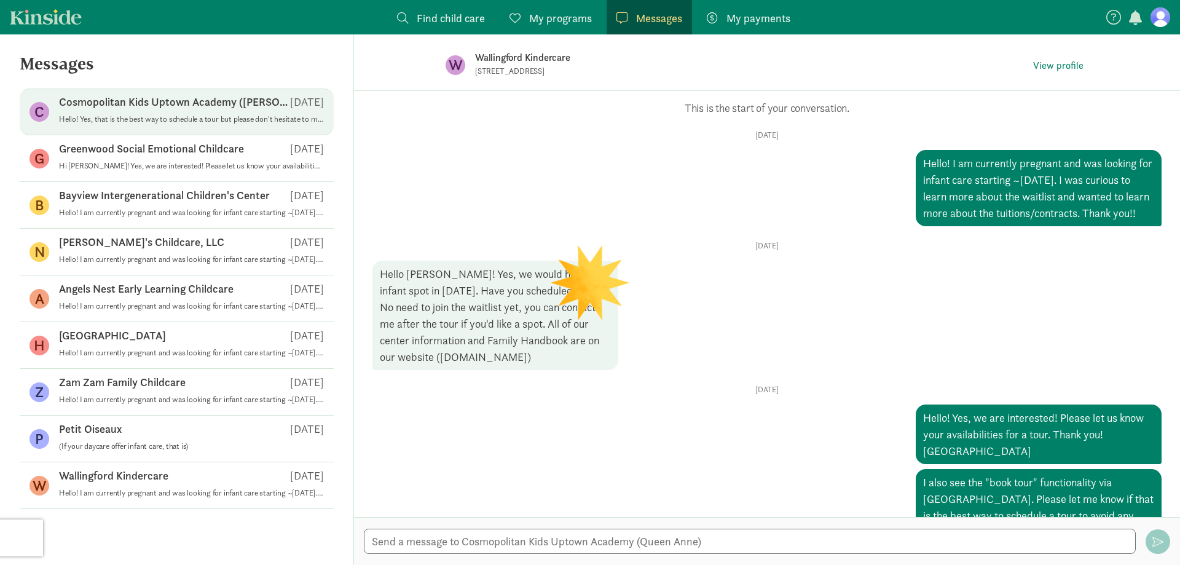
scroll to position [117, 0]
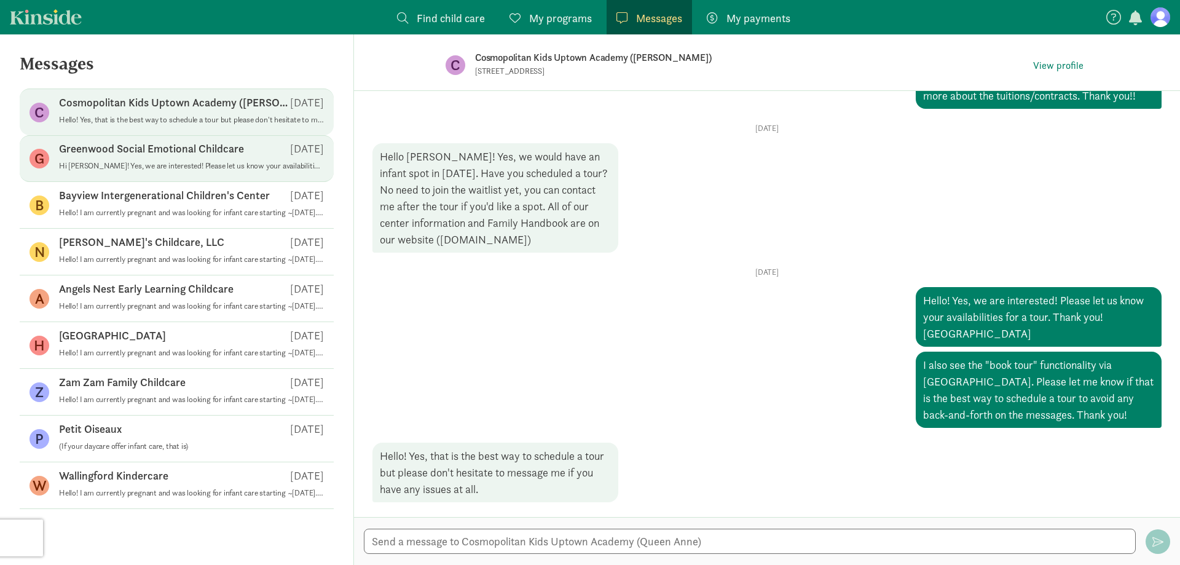
click at [203, 164] on p "Hi Maria! Yes, we are interested! Please let us know your availabilities for a …" at bounding box center [191, 166] width 265 height 10
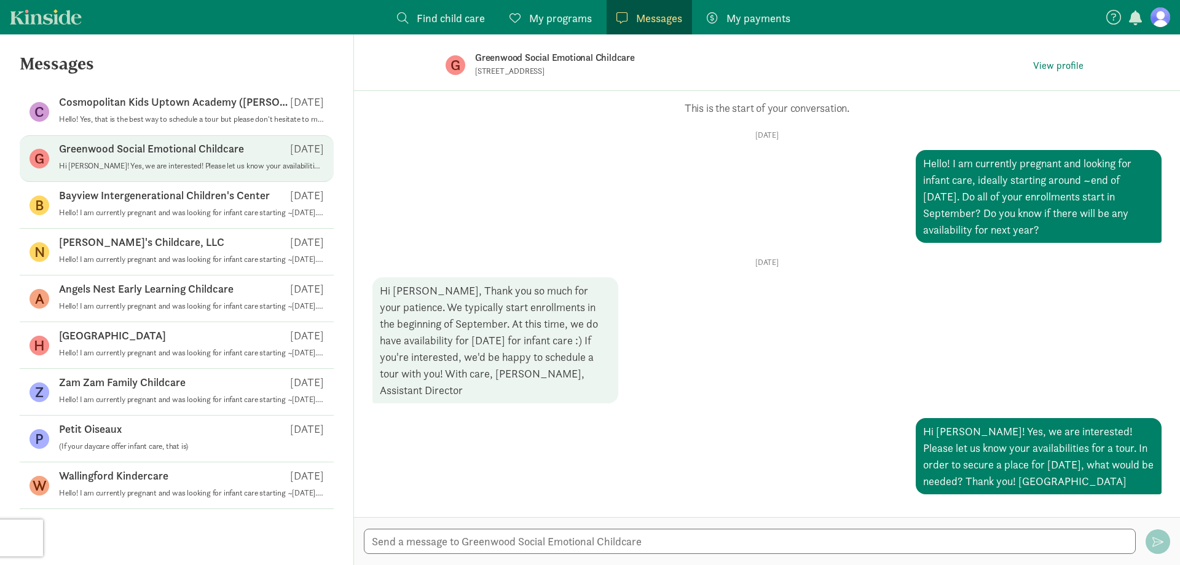
scroll to position [83, 0]
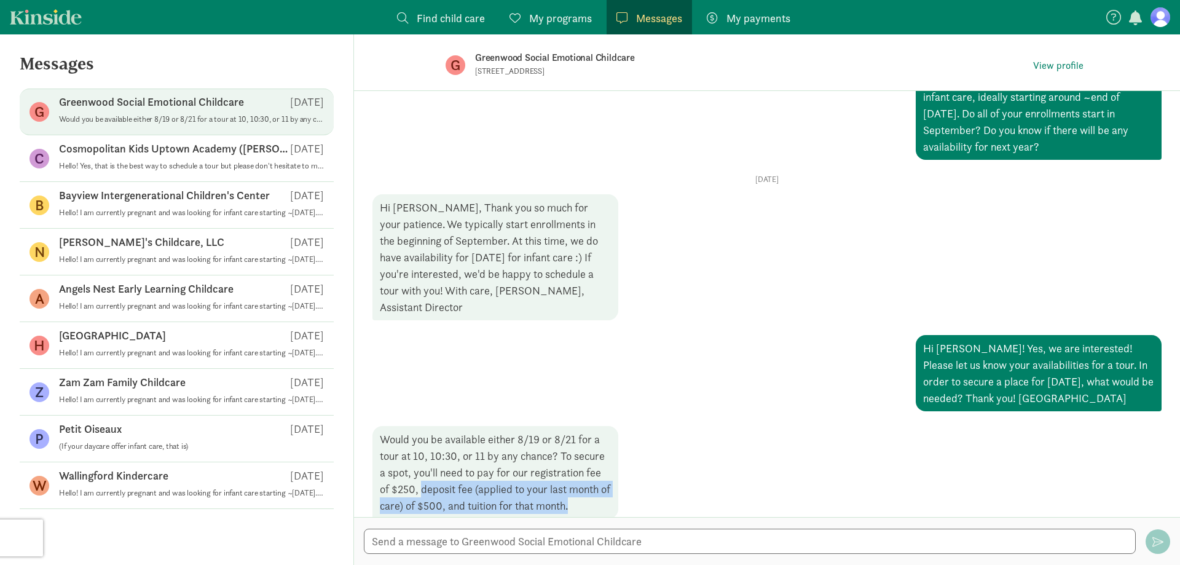
drag, startPoint x: 420, startPoint y: 475, endPoint x: 586, endPoint y: 491, distance: 166.2
click at [586, 491] on div "Would you be available either 8/19 or 8/21 for a tour at 10, 10:30, or 11 by an…" at bounding box center [495, 472] width 246 height 93
click at [582, 489] on div "Would you be available either 8/19 or 8/21 for a tour at 10, 10:30, or 11 by an…" at bounding box center [495, 472] width 246 height 93
click at [428, 488] on div "Would you be available either 8/19 or 8/21 for a tour at 10, 10:30, or 11 by an…" at bounding box center [495, 472] width 246 height 93
click at [476, 542] on textarea at bounding box center [750, 541] width 772 height 25
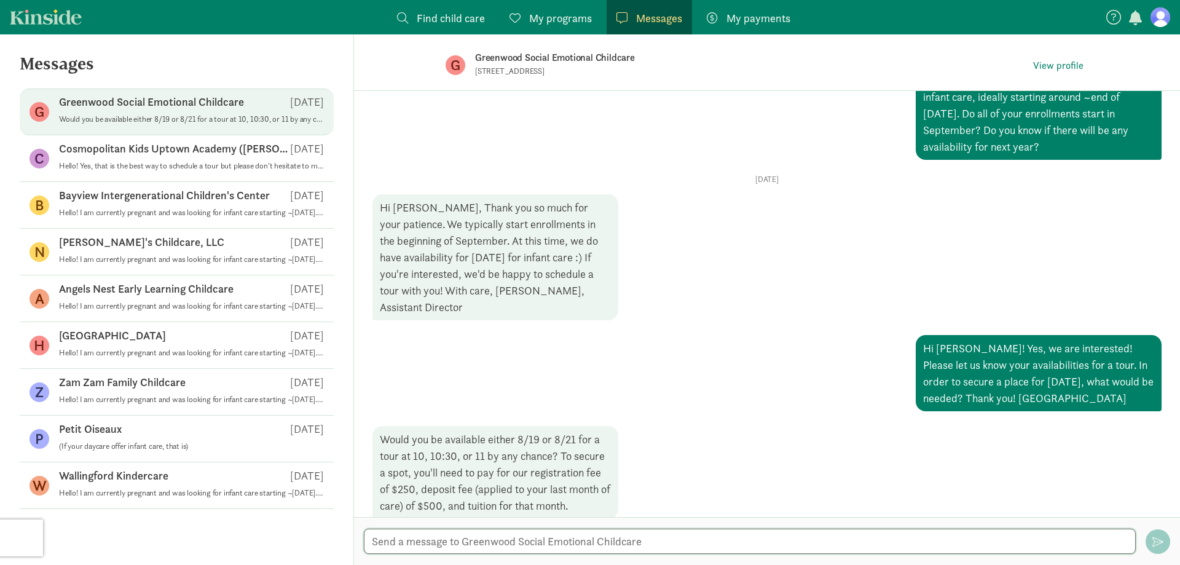
type textarea "I"
type textarea "Next week is a little difficult for us, but any chance you have any availabilit…"
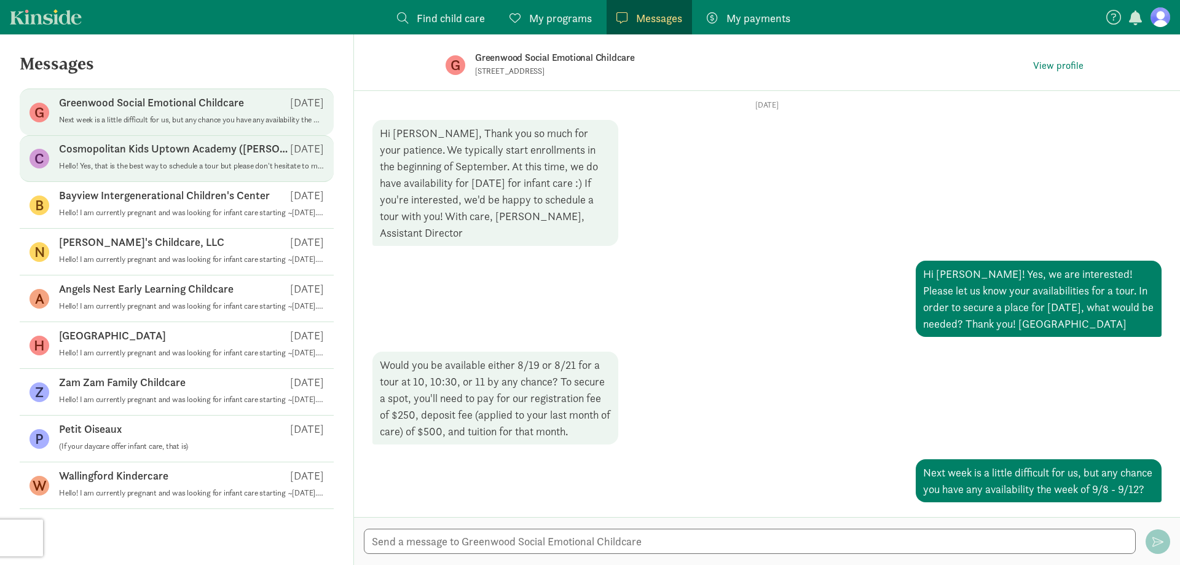
click at [167, 164] on p "Hello! Yes, that is the best way to schedule a tour but please don't hesitate t…" at bounding box center [191, 166] width 265 height 10
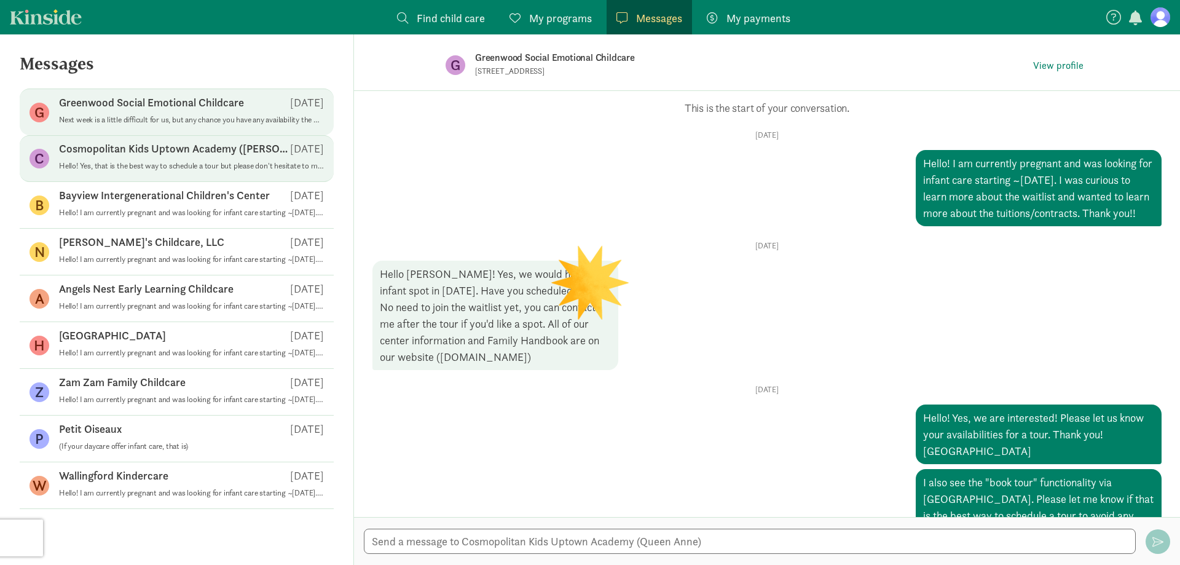
scroll to position [117, 0]
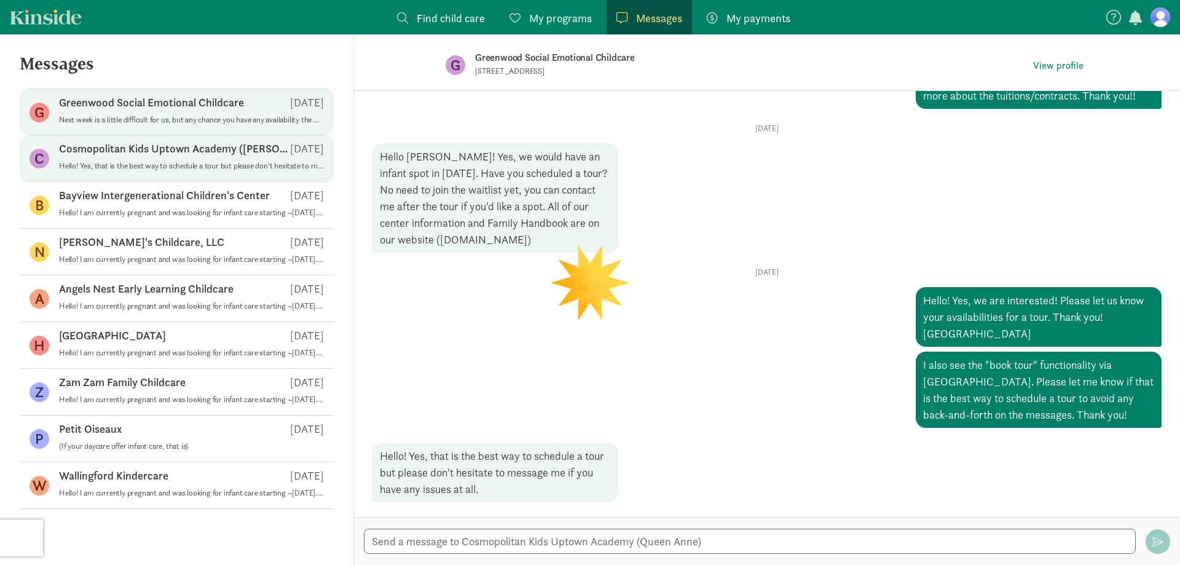
click at [195, 106] on p "Greenwood Social Emotional Childcare" at bounding box center [151, 102] width 185 height 15
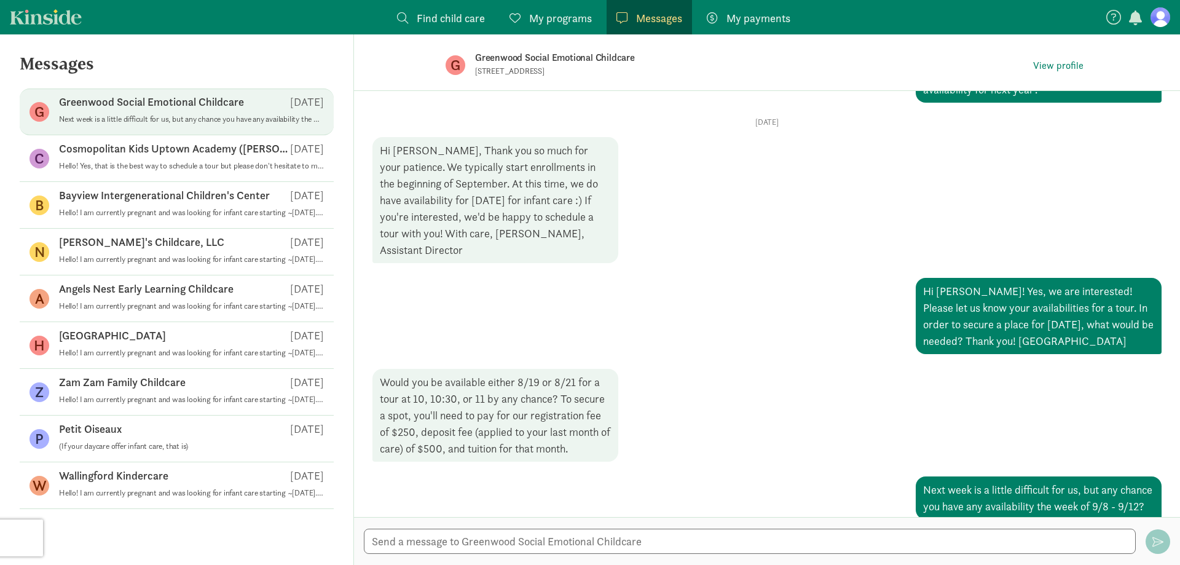
scroll to position [157, 0]
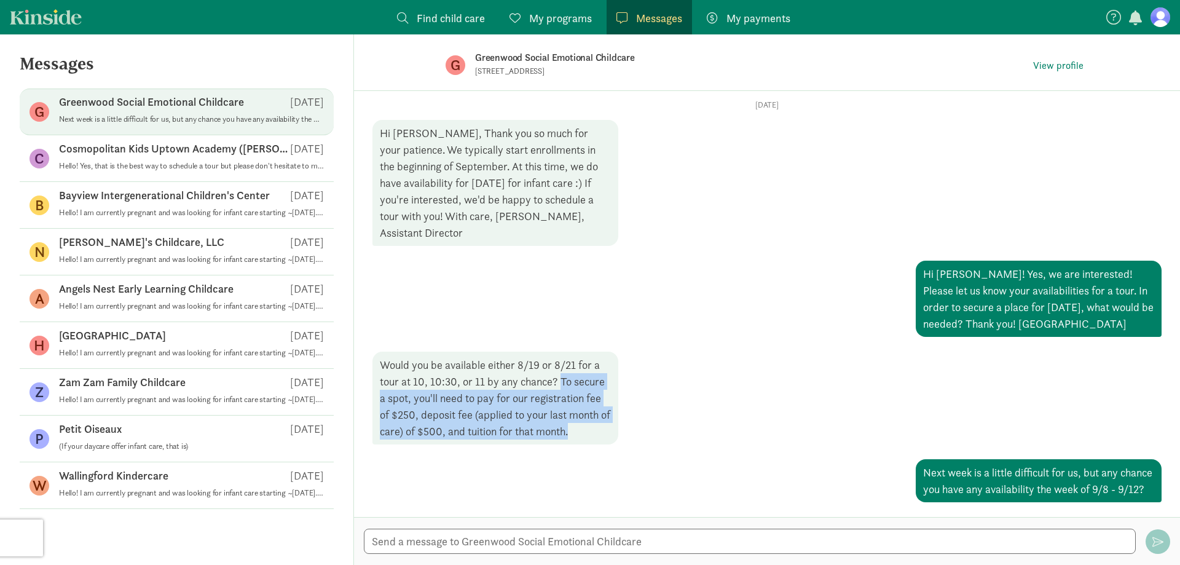
drag, startPoint x: 590, startPoint y: 413, endPoint x: 561, endPoint y: 364, distance: 57.3
click at [561, 364] on div "Would you be available either 8/19 or 8/21 for a tour at 10, 10:30, or 11 by an…" at bounding box center [495, 398] width 246 height 93
copy div "To secure a spot, you'll need to pay for our registration fee of $250, deposit …"
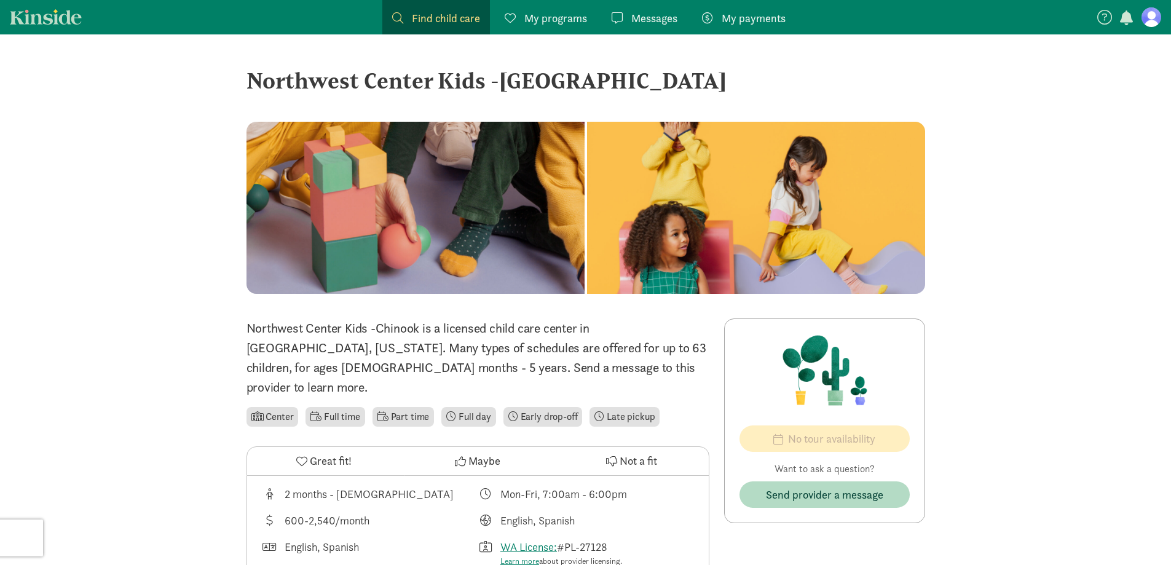
click at [482, 452] on span "Maybe" at bounding box center [484, 460] width 32 height 17
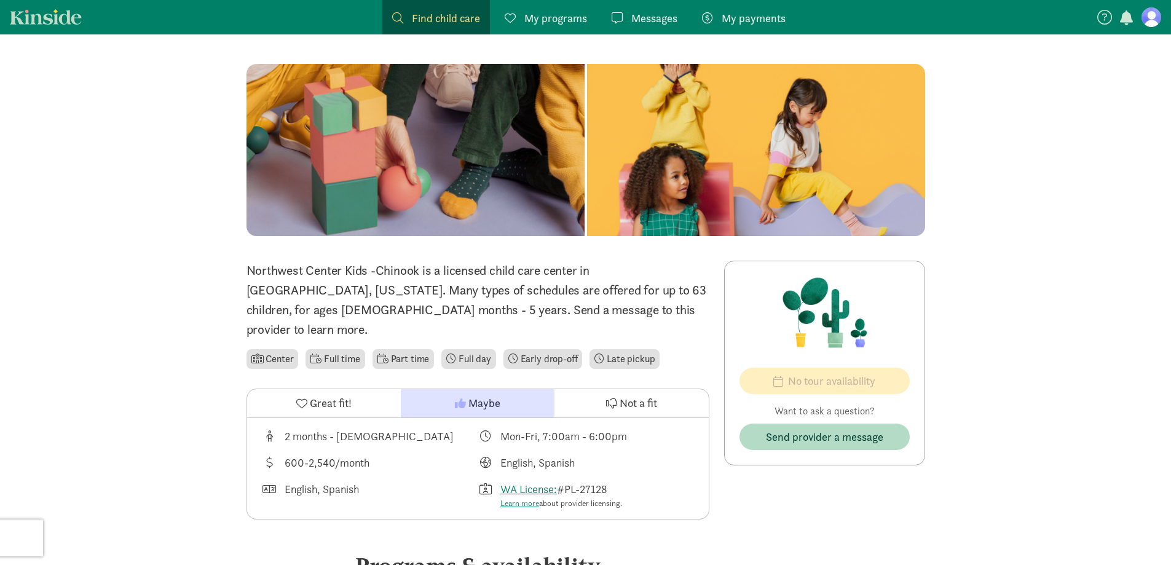
scroll to position [61, 0]
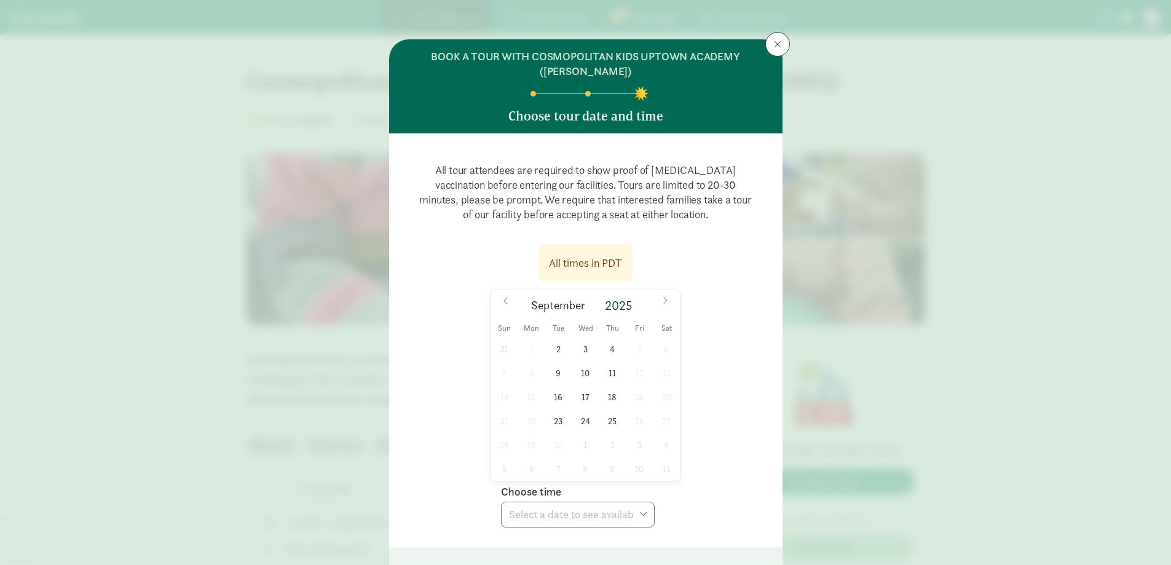
scroll to position [246, 0]
